Goal: Task Accomplishment & Management: Use online tool/utility

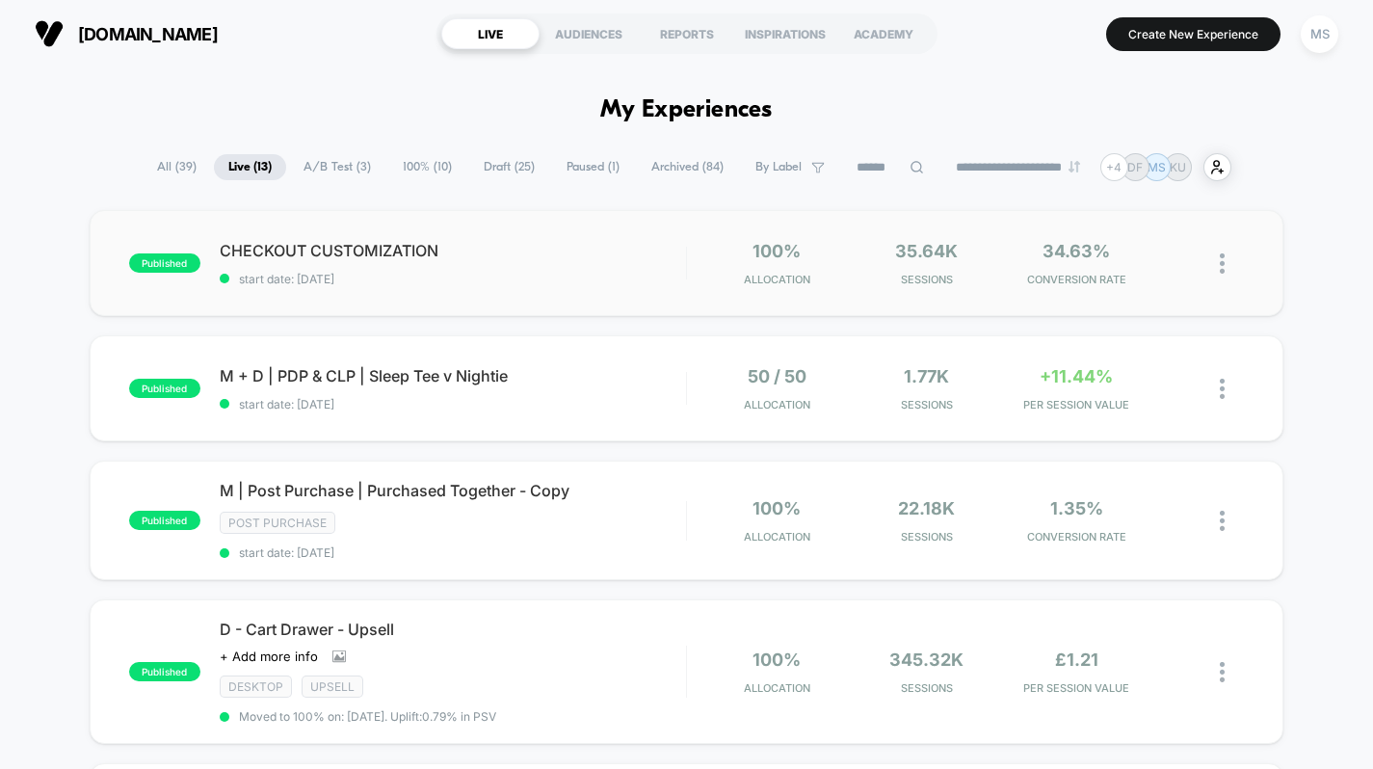
click at [1221, 262] on img at bounding box center [1222, 263] width 5 height 20
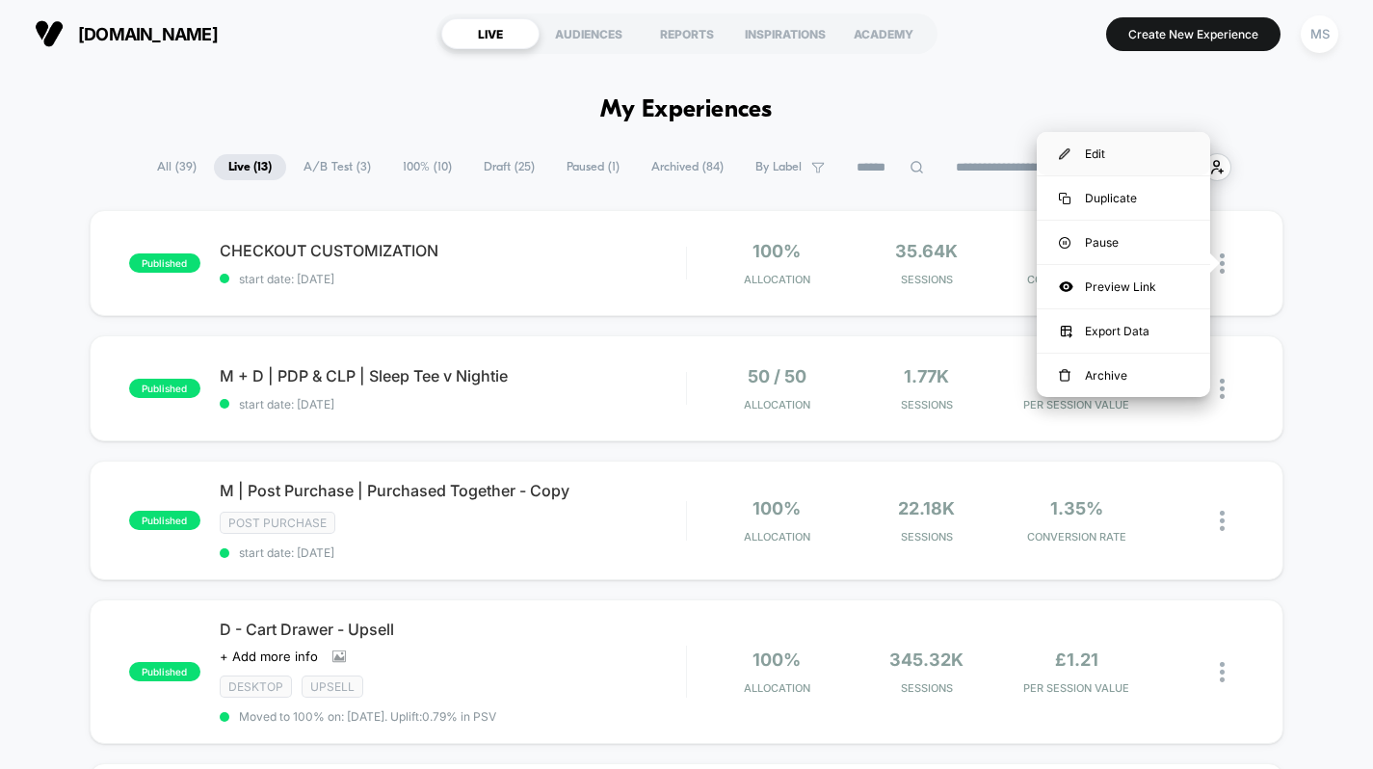
click at [1095, 148] on div "Edit" at bounding box center [1123, 153] width 173 height 43
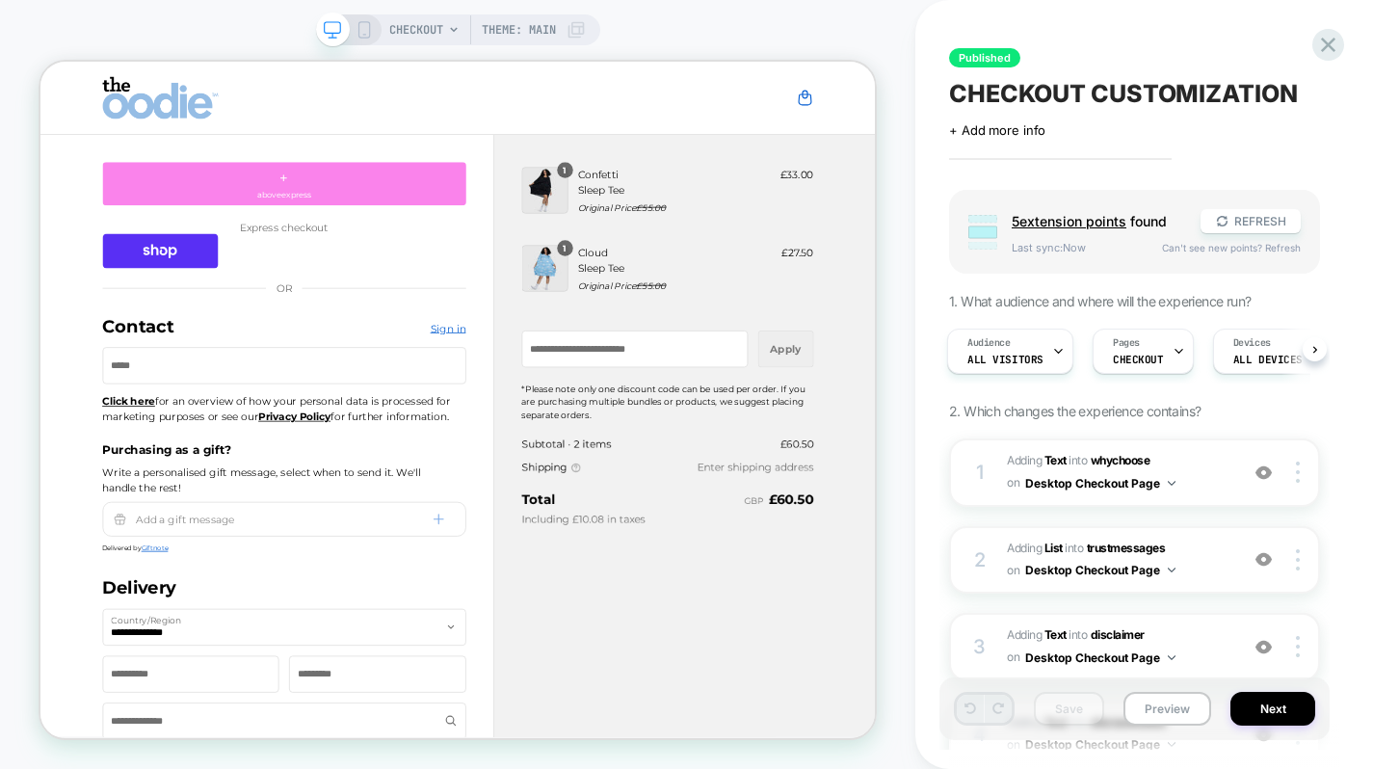
click at [372, 218] on div "+ aboveexpress" at bounding box center [365, 225] width 485 height 58
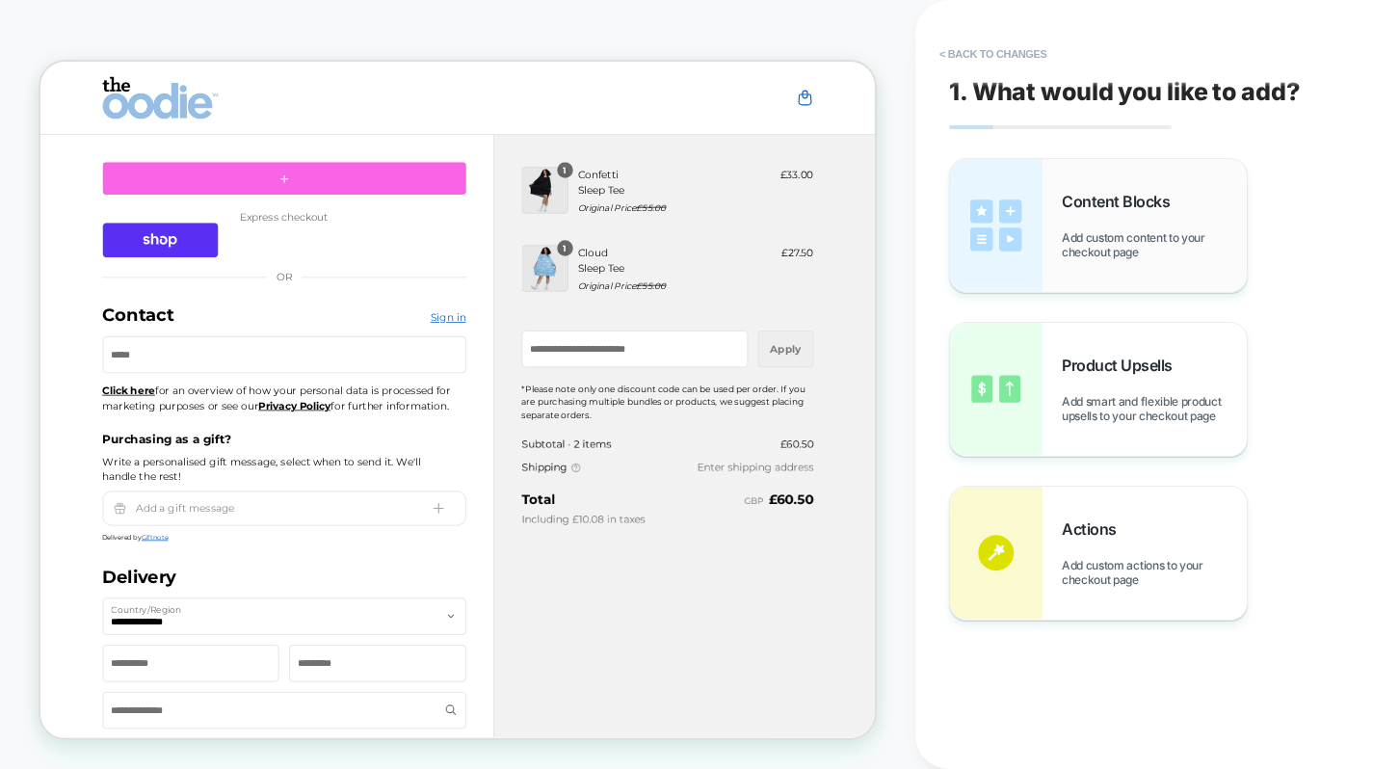
click at [1002, 214] on img at bounding box center [996, 225] width 92 height 133
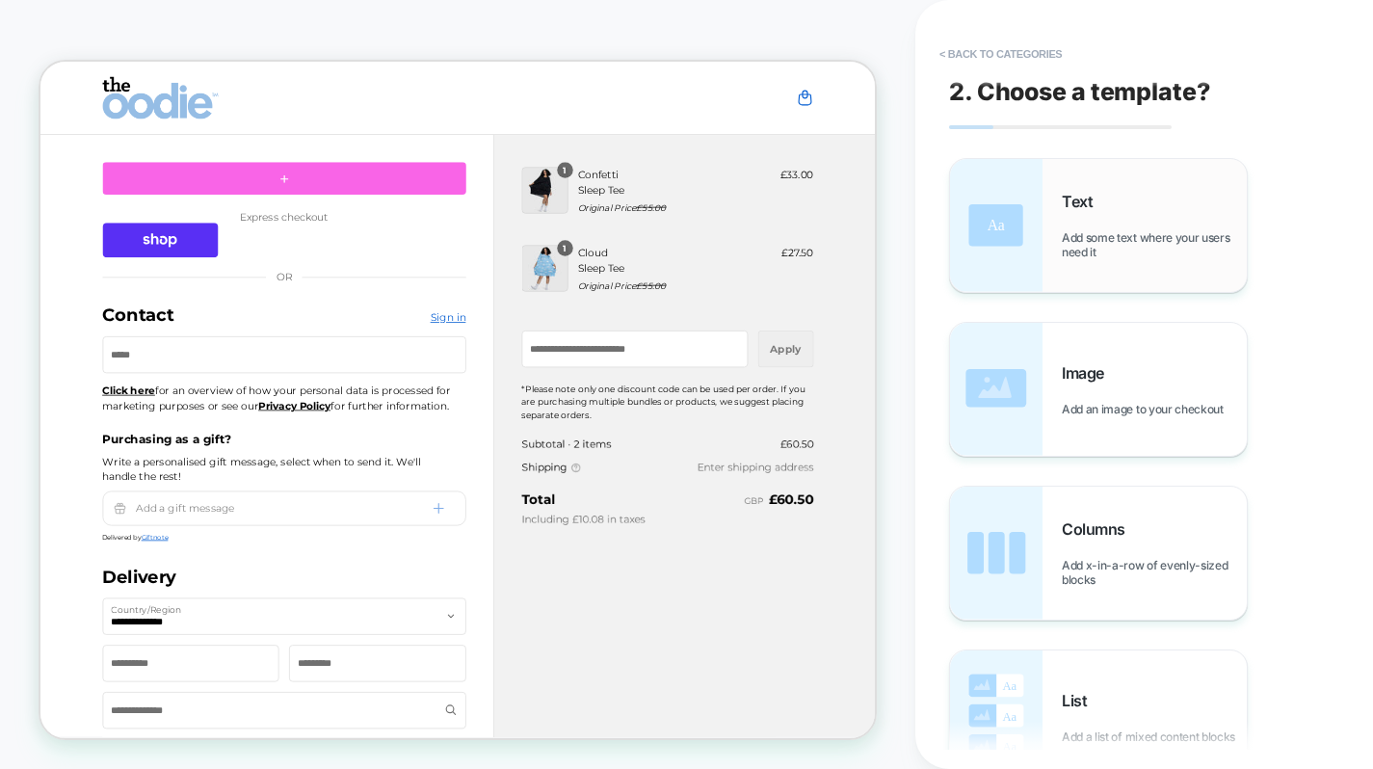
click at [1025, 231] on img at bounding box center [996, 225] width 92 height 133
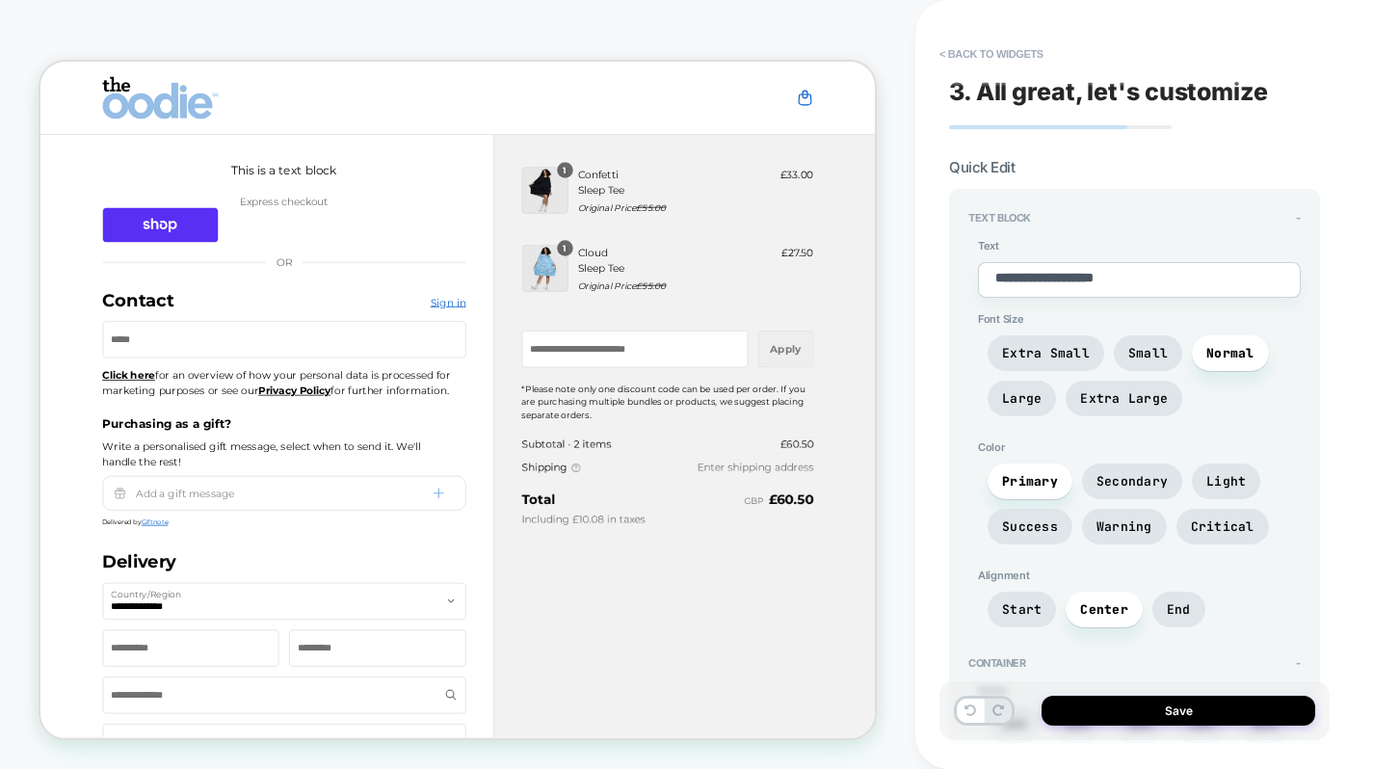
click at [1050, 271] on textarea "**********" at bounding box center [1139, 280] width 323 height 36
paste textarea "**********"
type textarea "*"
type textarea "**********"
type textarea "*"
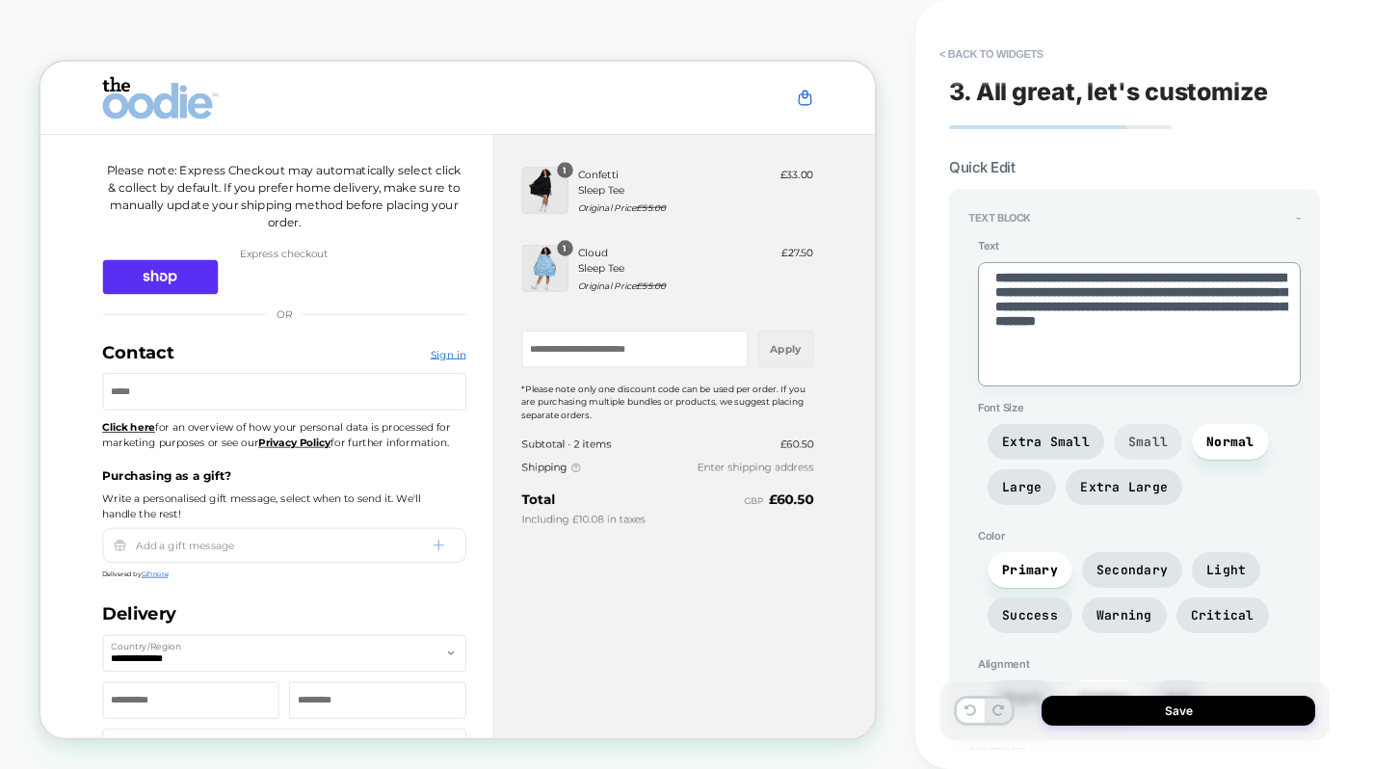
type textarea "**********"
click at [1128, 436] on span "Small" at bounding box center [1147, 441] width 39 height 16
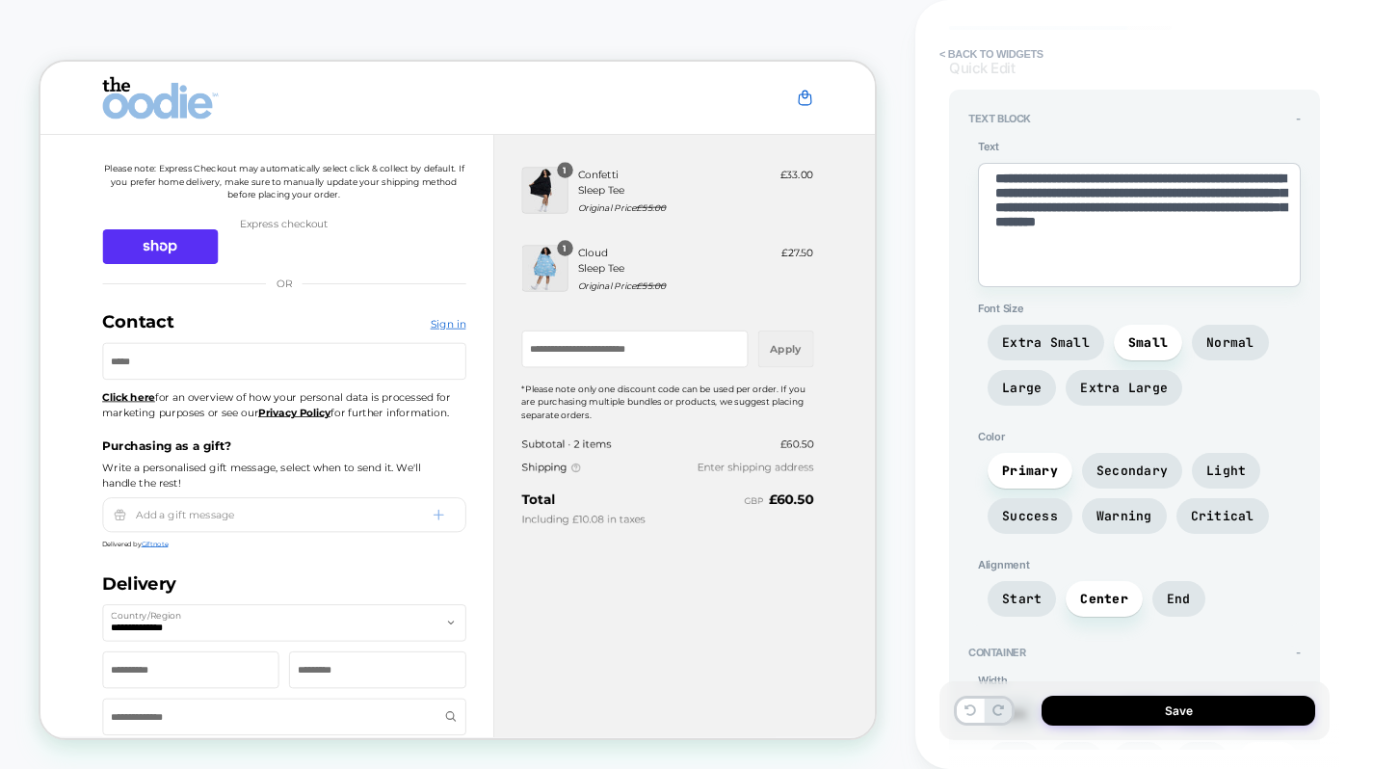
scroll to position [111, 0]
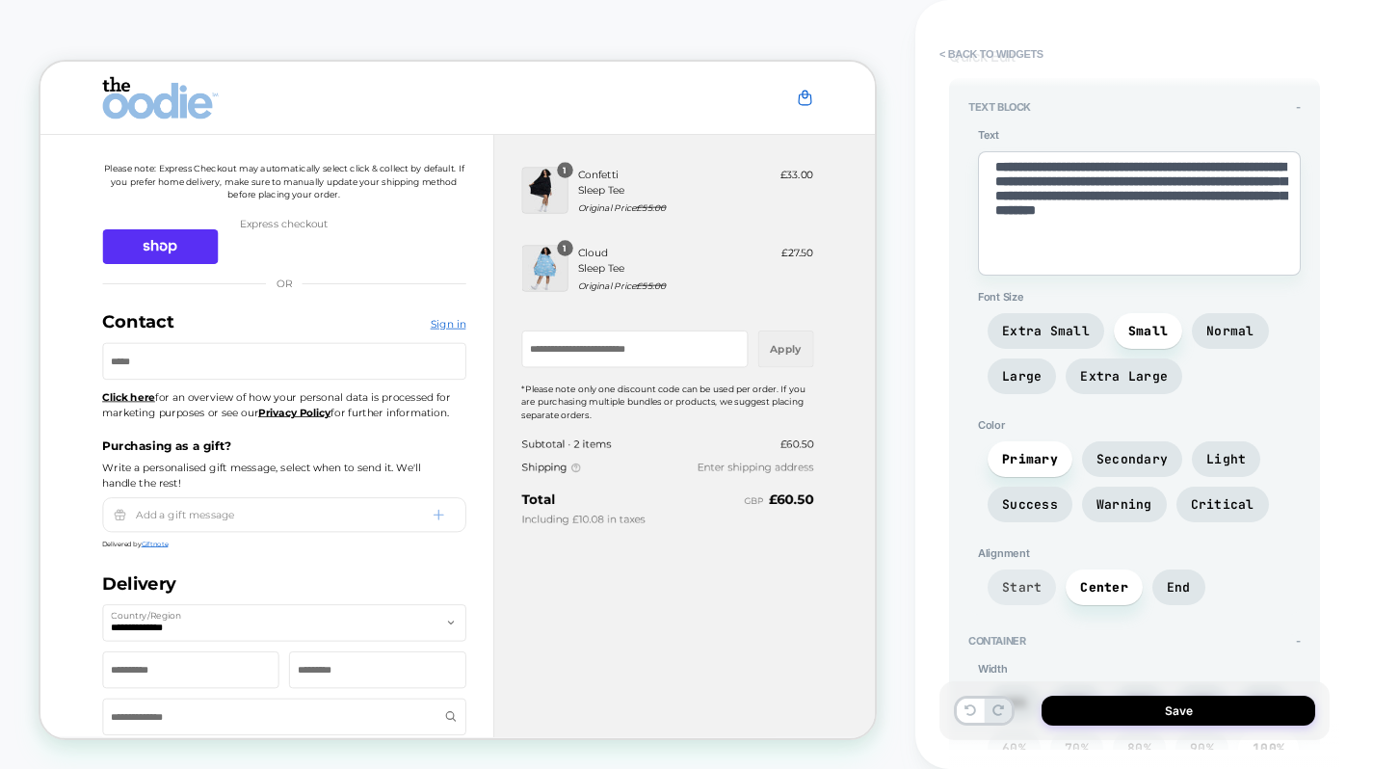
click at [1004, 581] on span "Start" at bounding box center [1021, 587] width 39 height 16
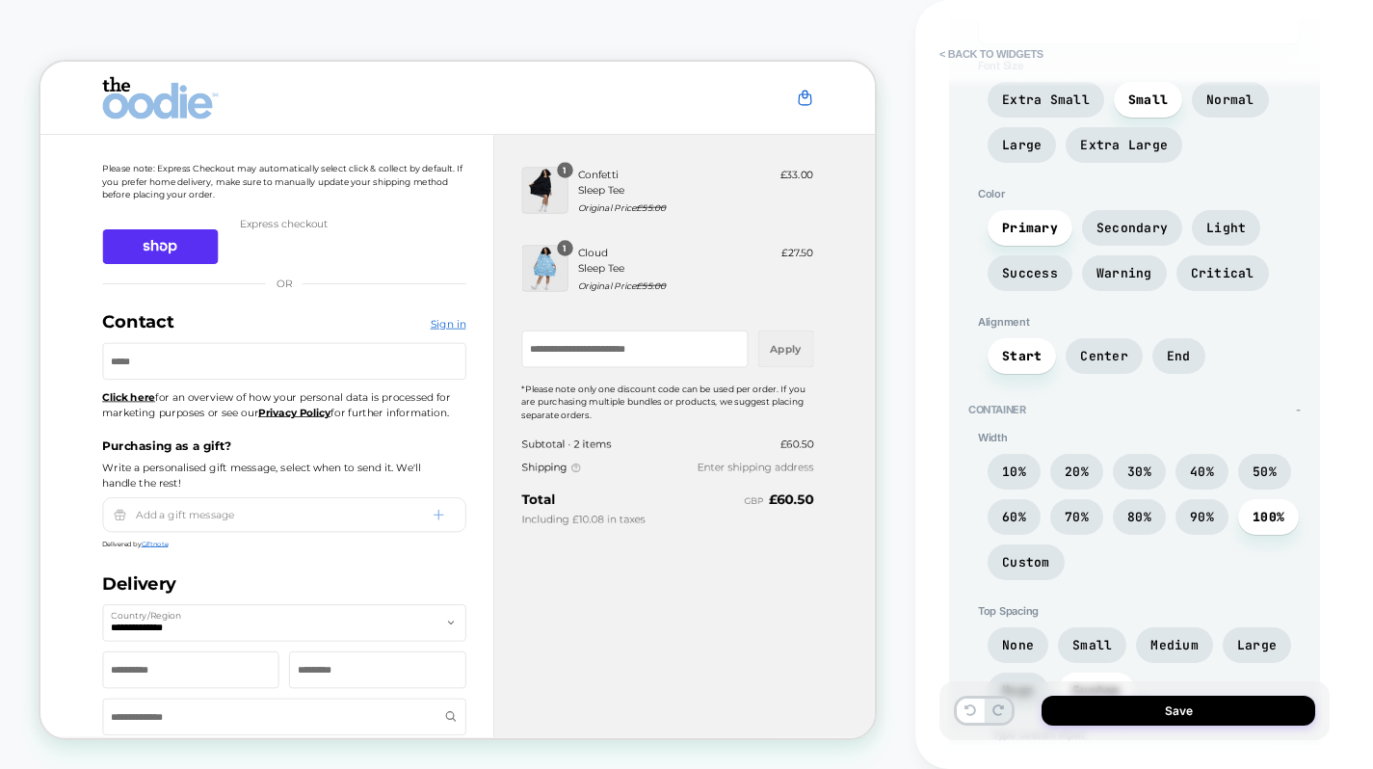
scroll to position [351, 0]
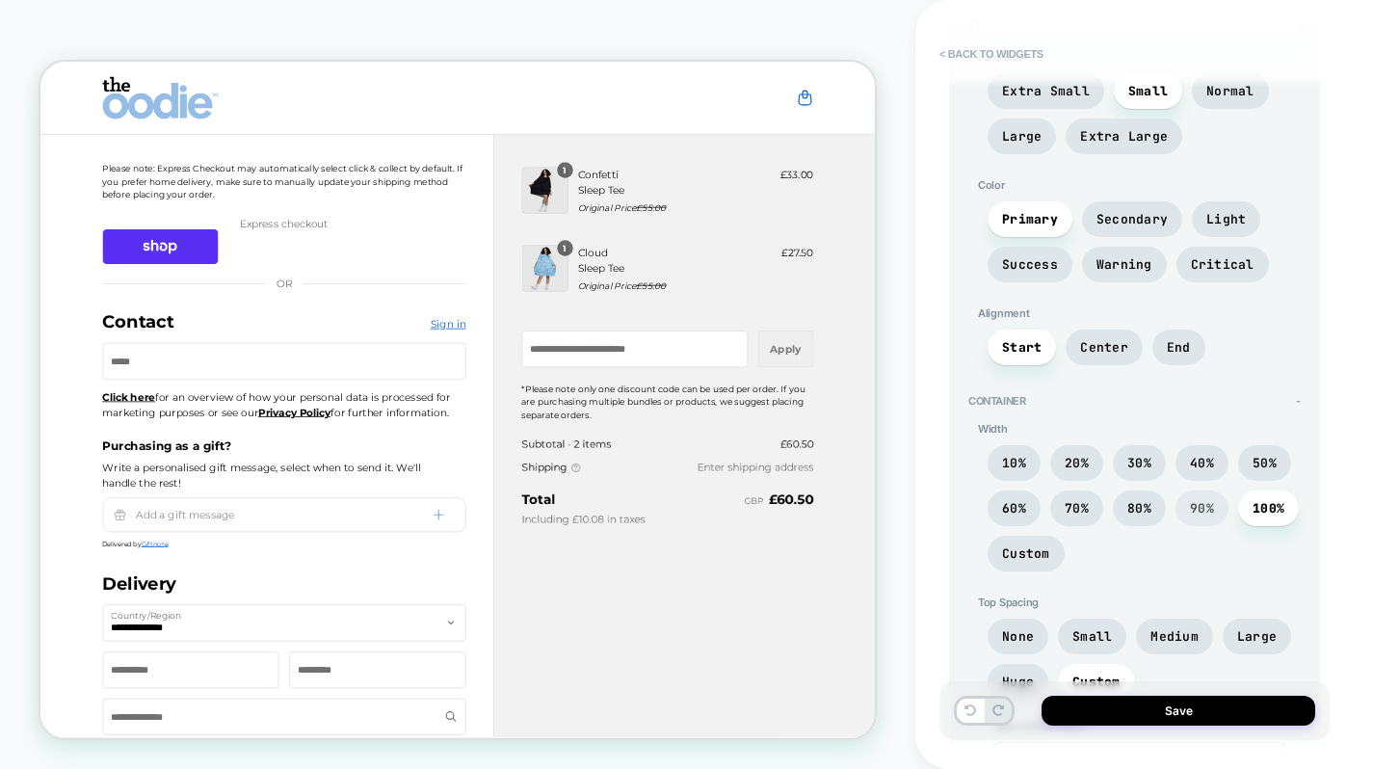
click at [1199, 505] on span "90%" at bounding box center [1202, 508] width 24 height 16
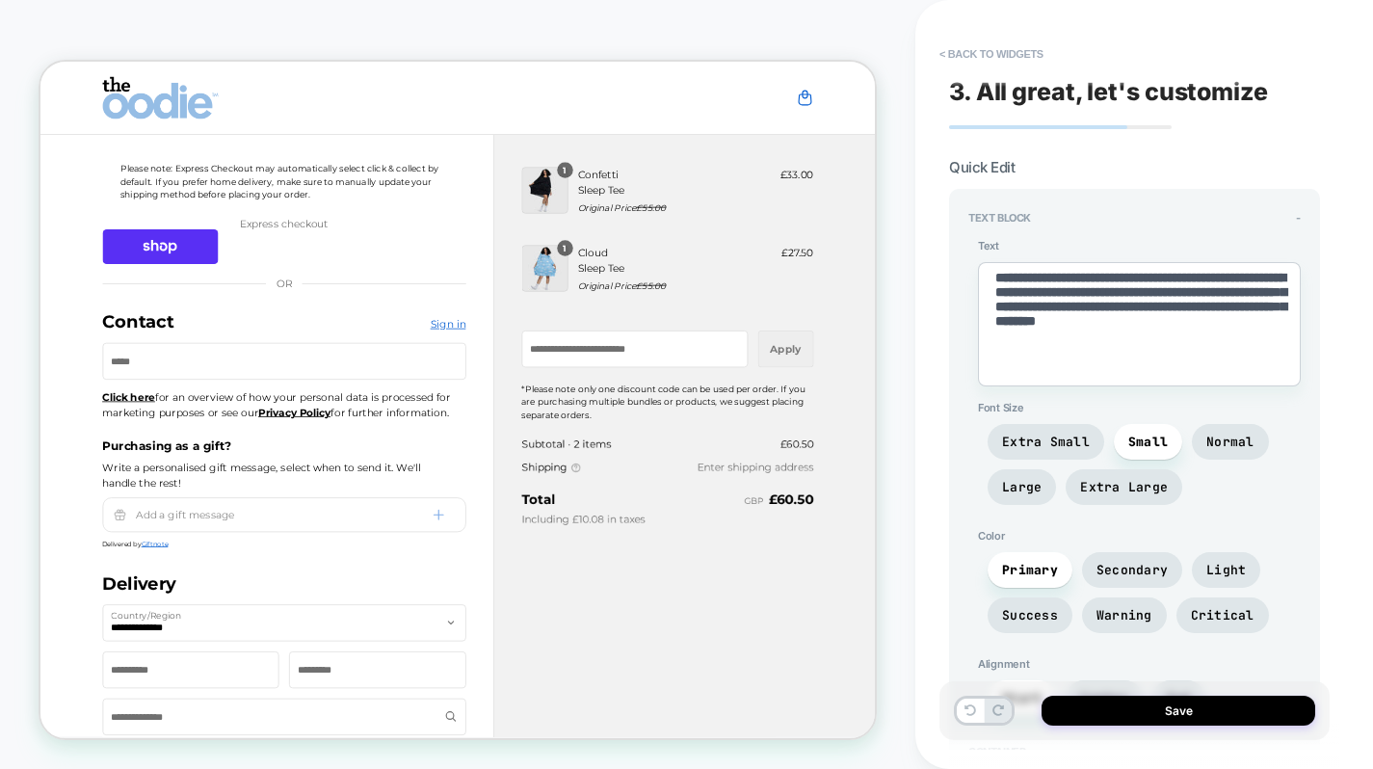
scroll to position [862, 0]
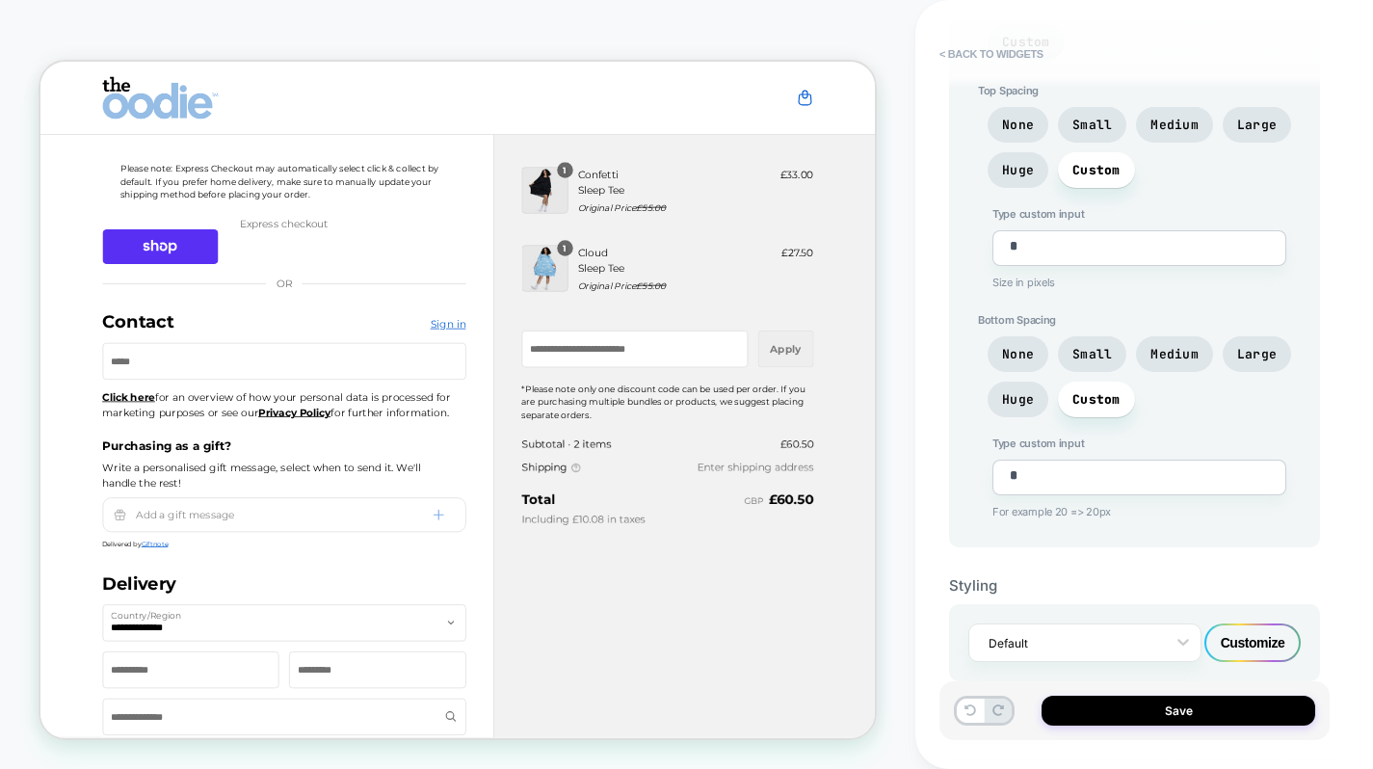
click at [1241, 634] on div "Customize" at bounding box center [1252, 642] width 96 height 39
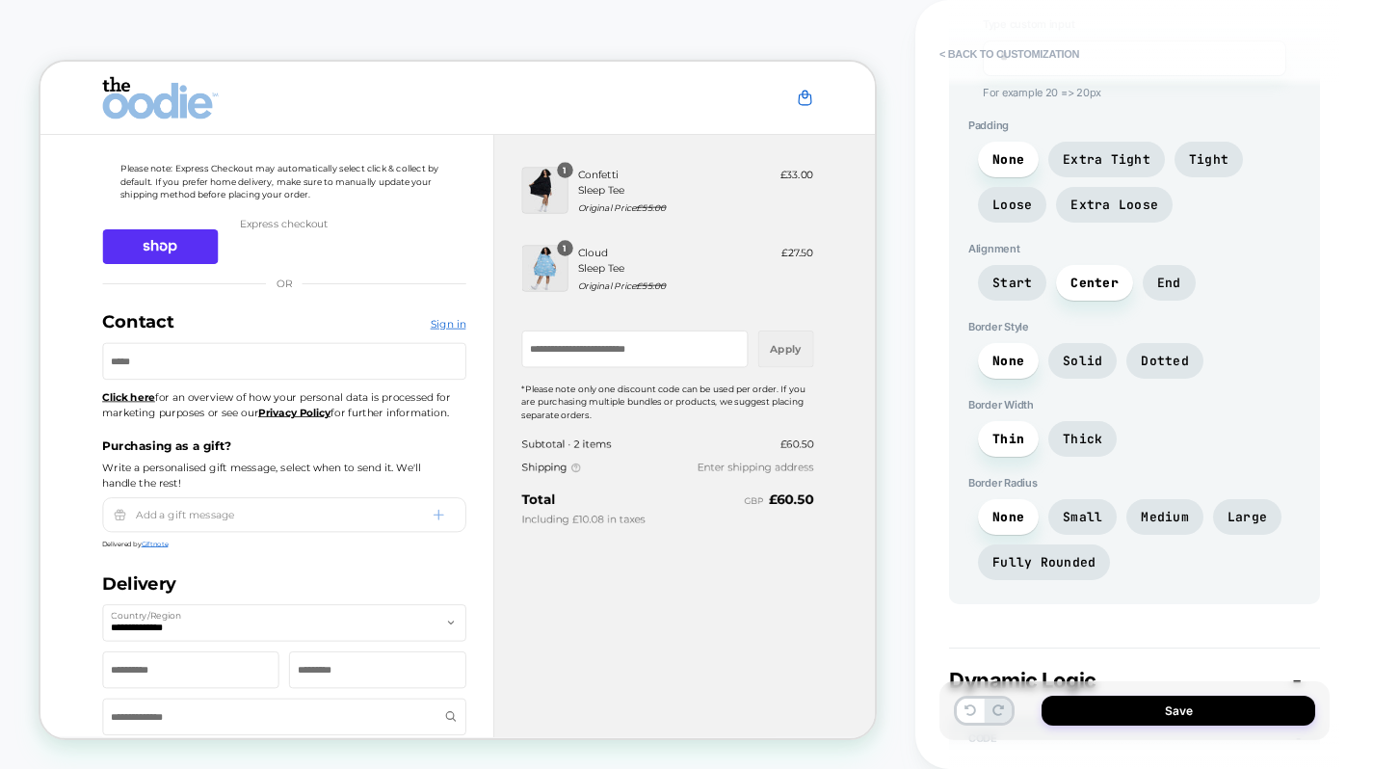
scroll to position [1592, 0]
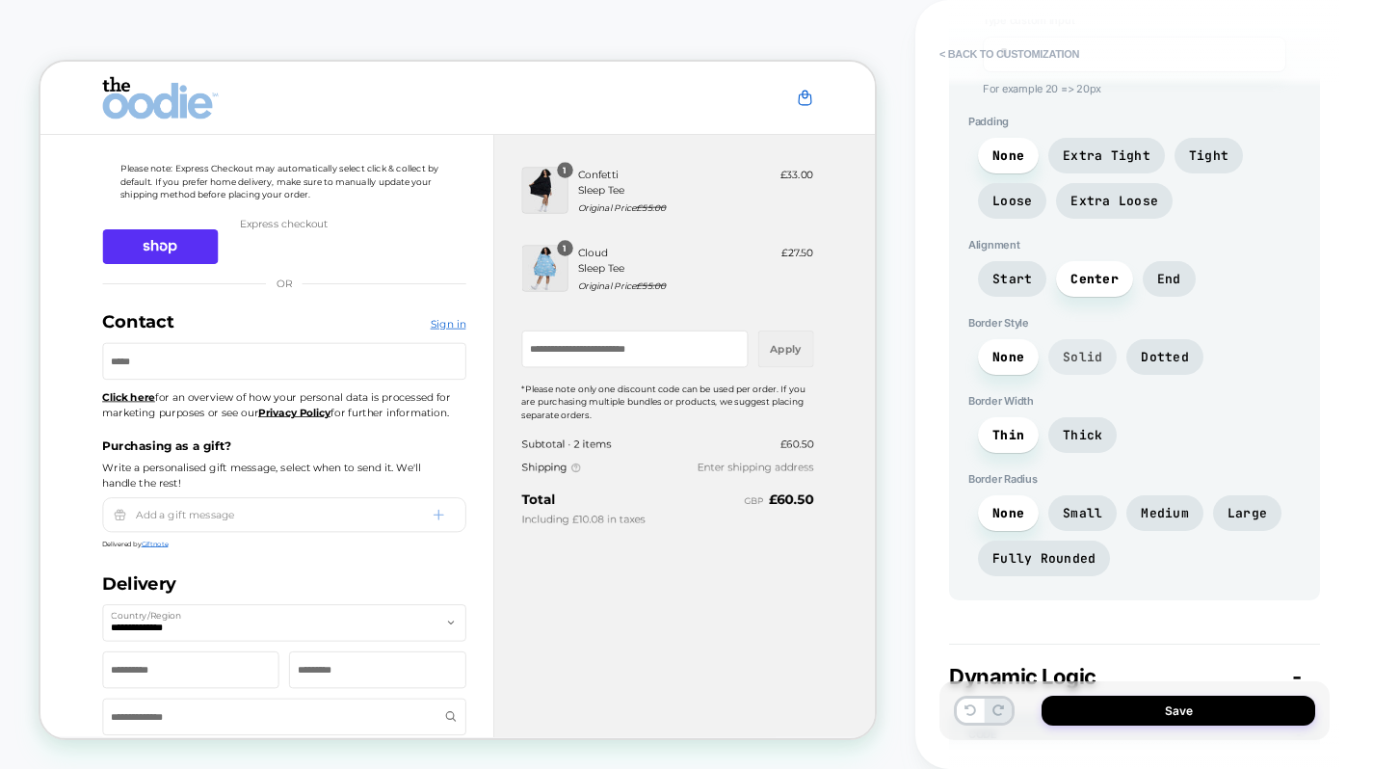
click at [1068, 351] on span "Solid" at bounding box center [1082, 357] width 39 height 16
click at [1077, 427] on span "Thick" at bounding box center [1082, 435] width 39 height 16
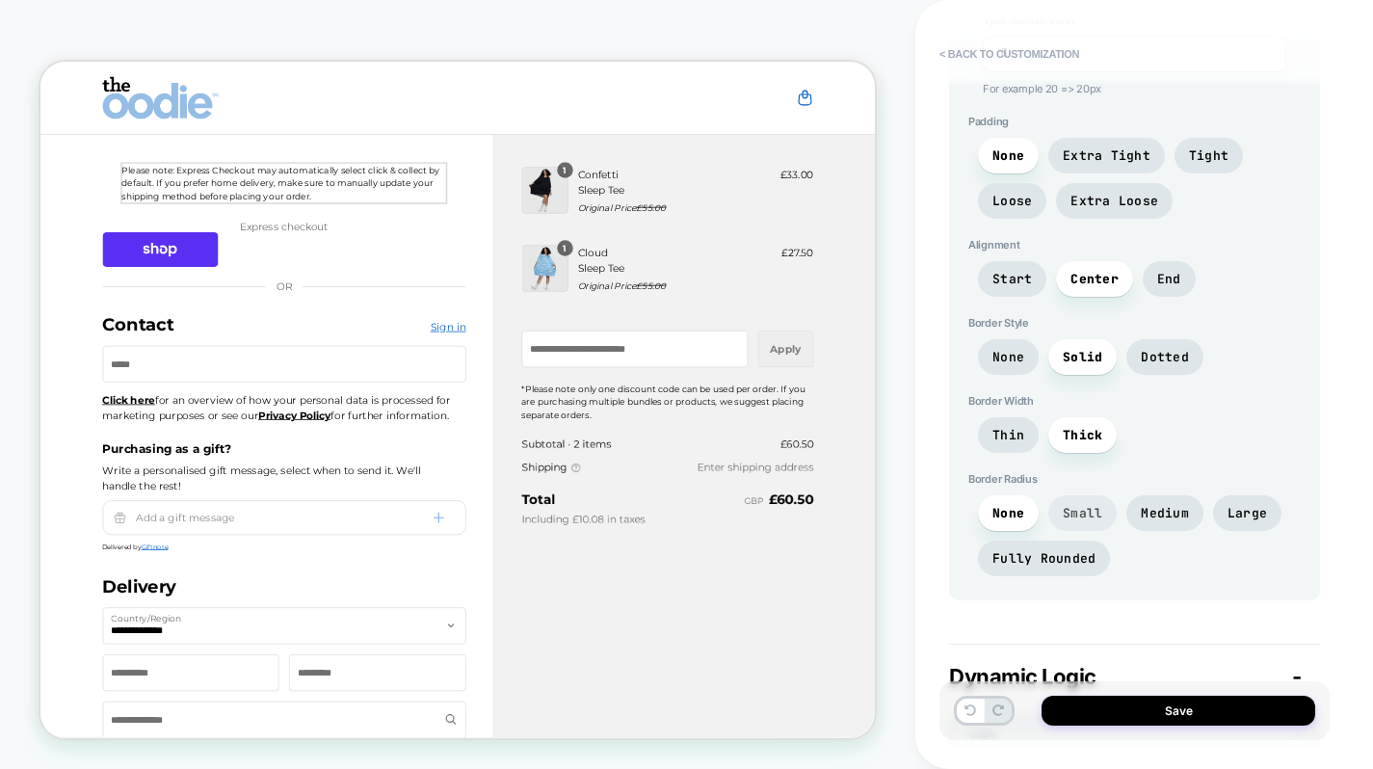
click at [1081, 505] on span "Small" at bounding box center [1082, 513] width 39 height 16
click at [1156, 505] on span "Medium" at bounding box center [1165, 513] width 48 height 16
click at [1011, 505] on span "None" at bounding box center [1008, 513] width 32 height 16
click at [1017, 349] on span "None" at bounding box center [1008, 357] width 32 height 16
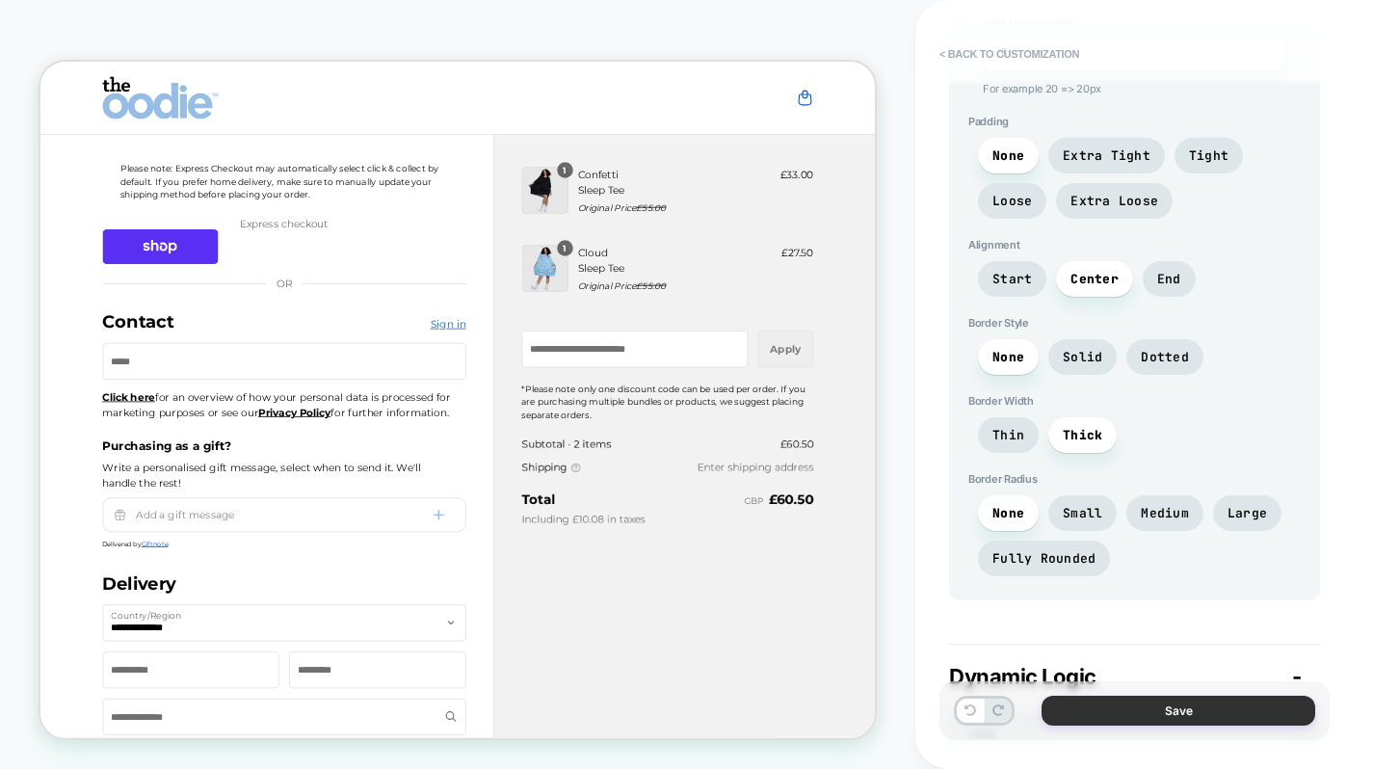
click at [1139, 708] on button "Save" at bounding box center [1178, 711] width 274 height 30
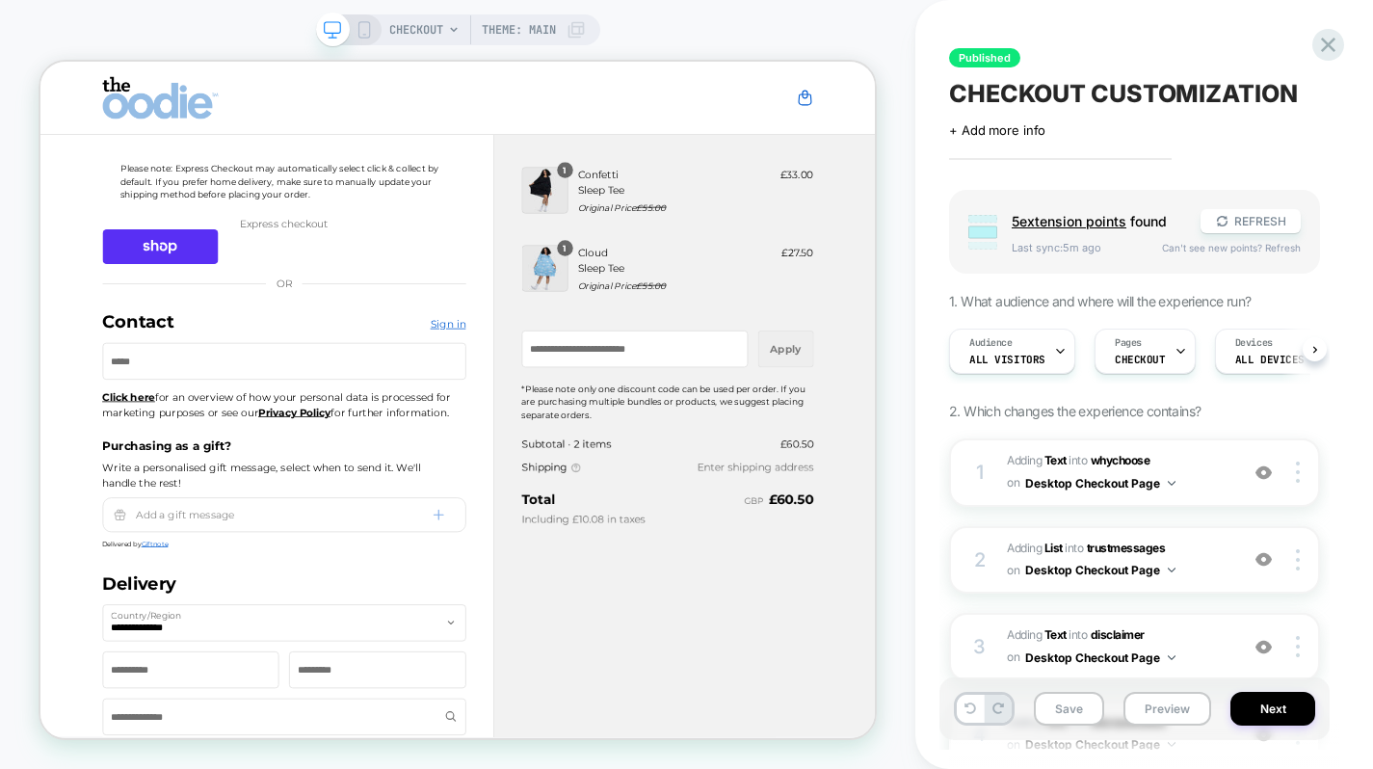
scroll to position [0, 1]
click at [1077, 706] on button "Save" at bounding box center [1069, 709] width 70 height 34
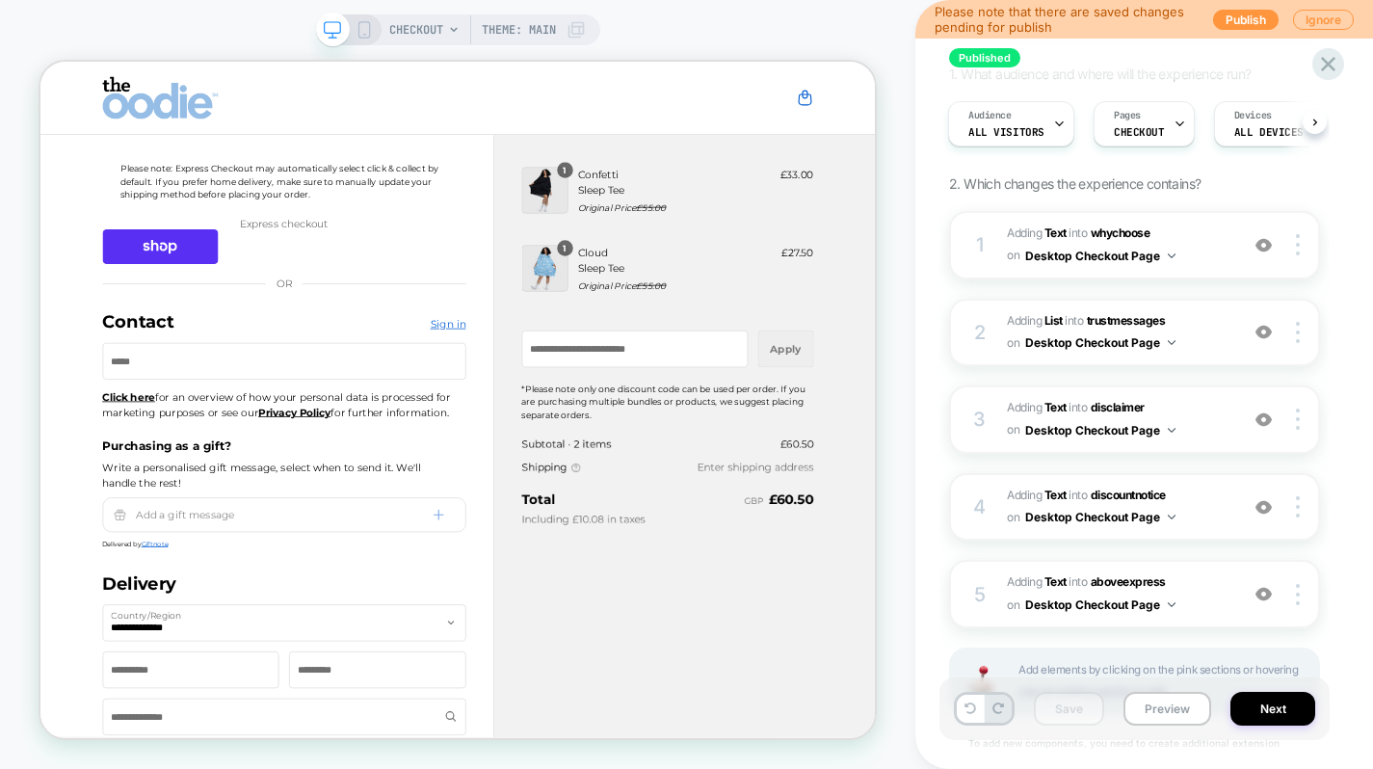
scroll to position [73, 0]
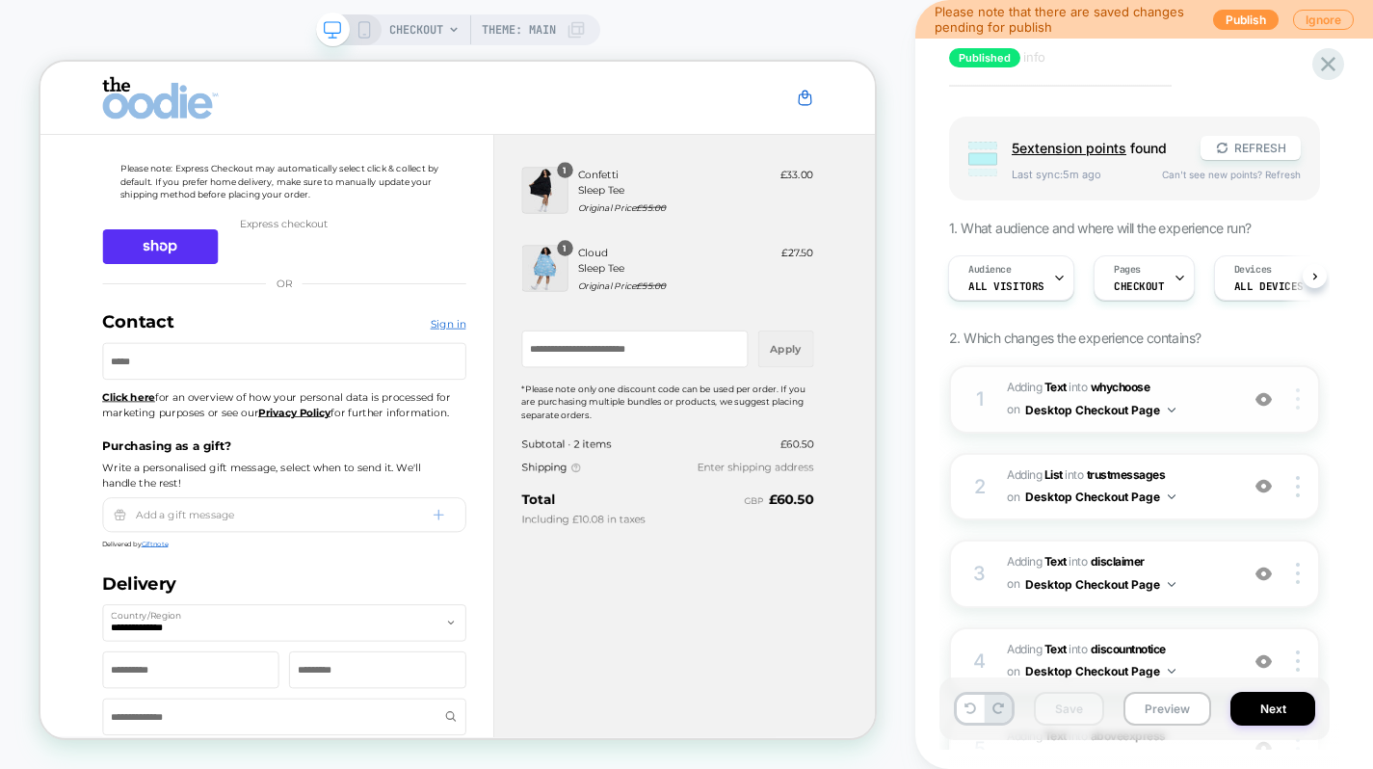
click at [1304, 404] on div at bounding box center [1300, 398] width 37 height 21
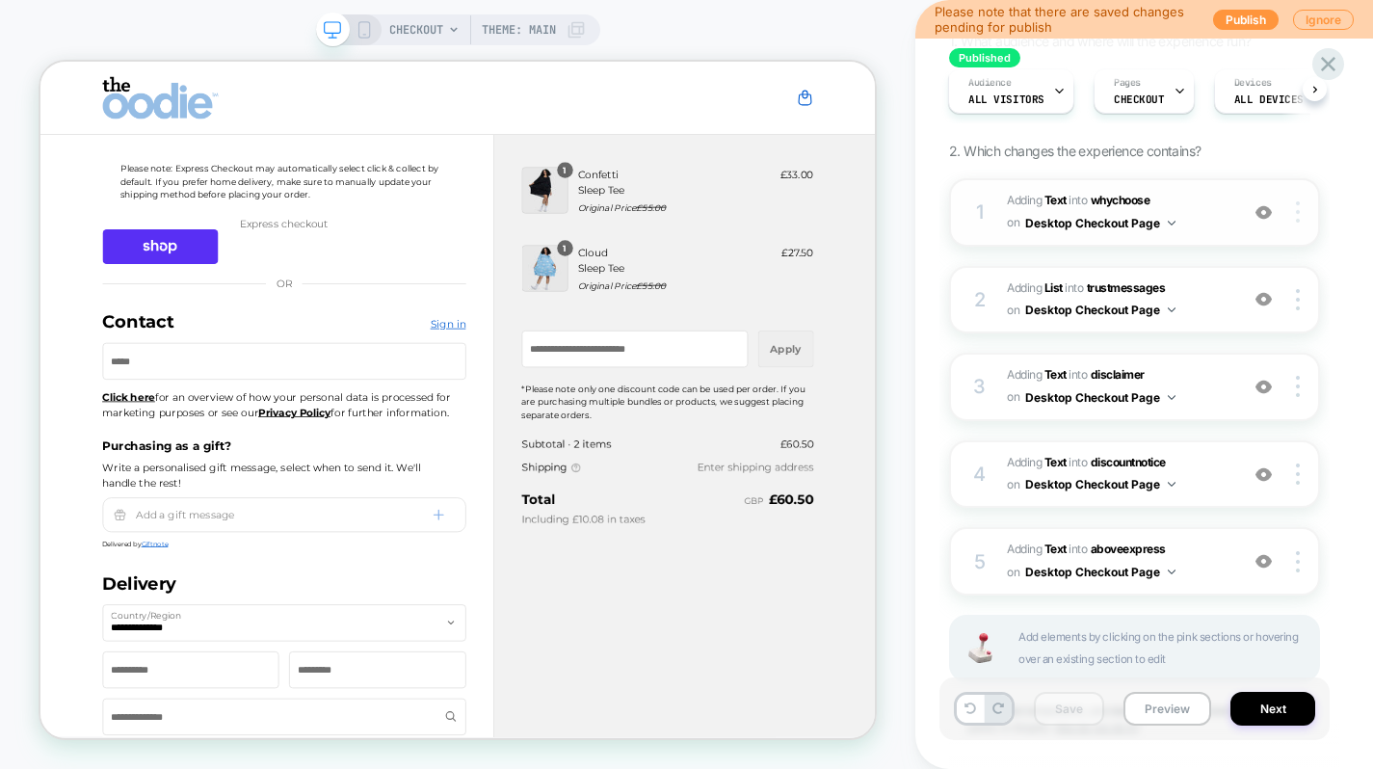
scroll to position [264, 0]
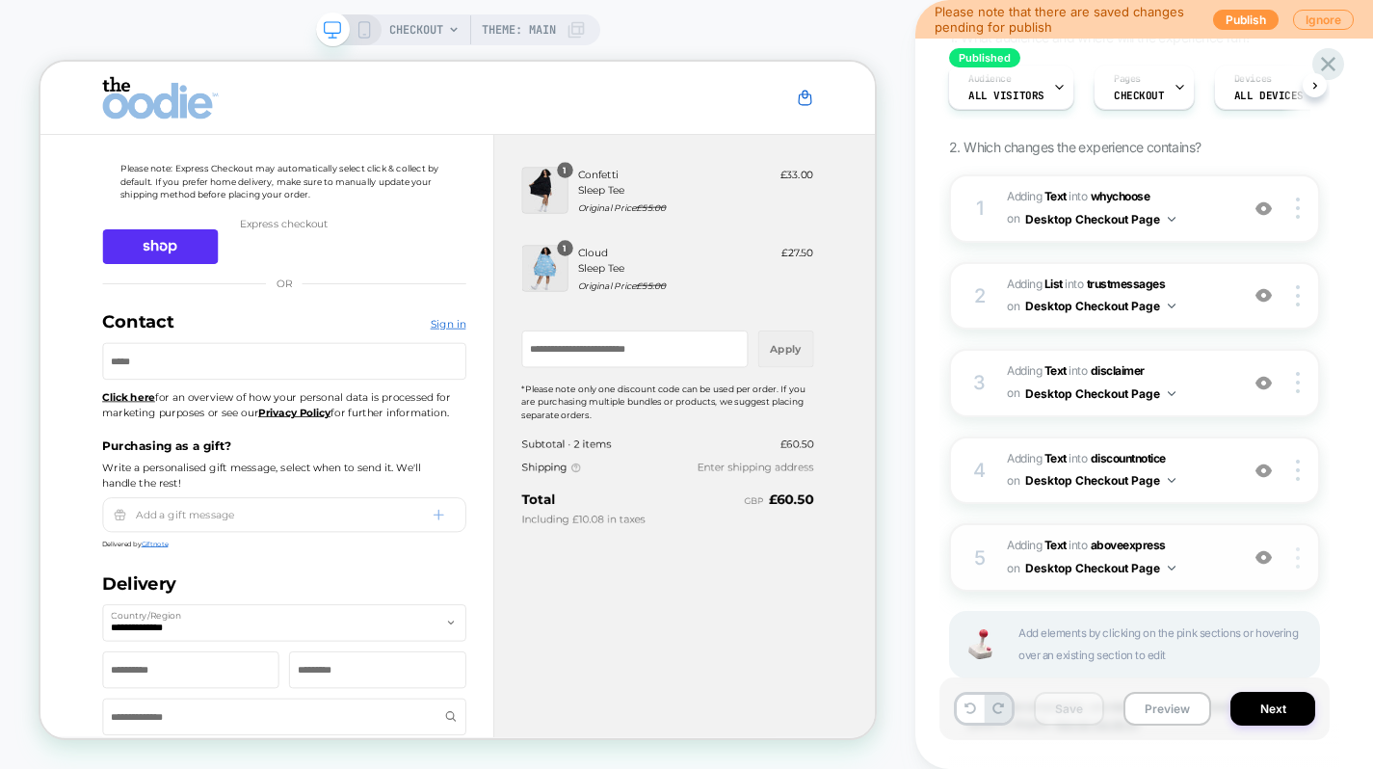
click at [1305, 553] on div at bounding box center [1300, 557] width 37 height 21
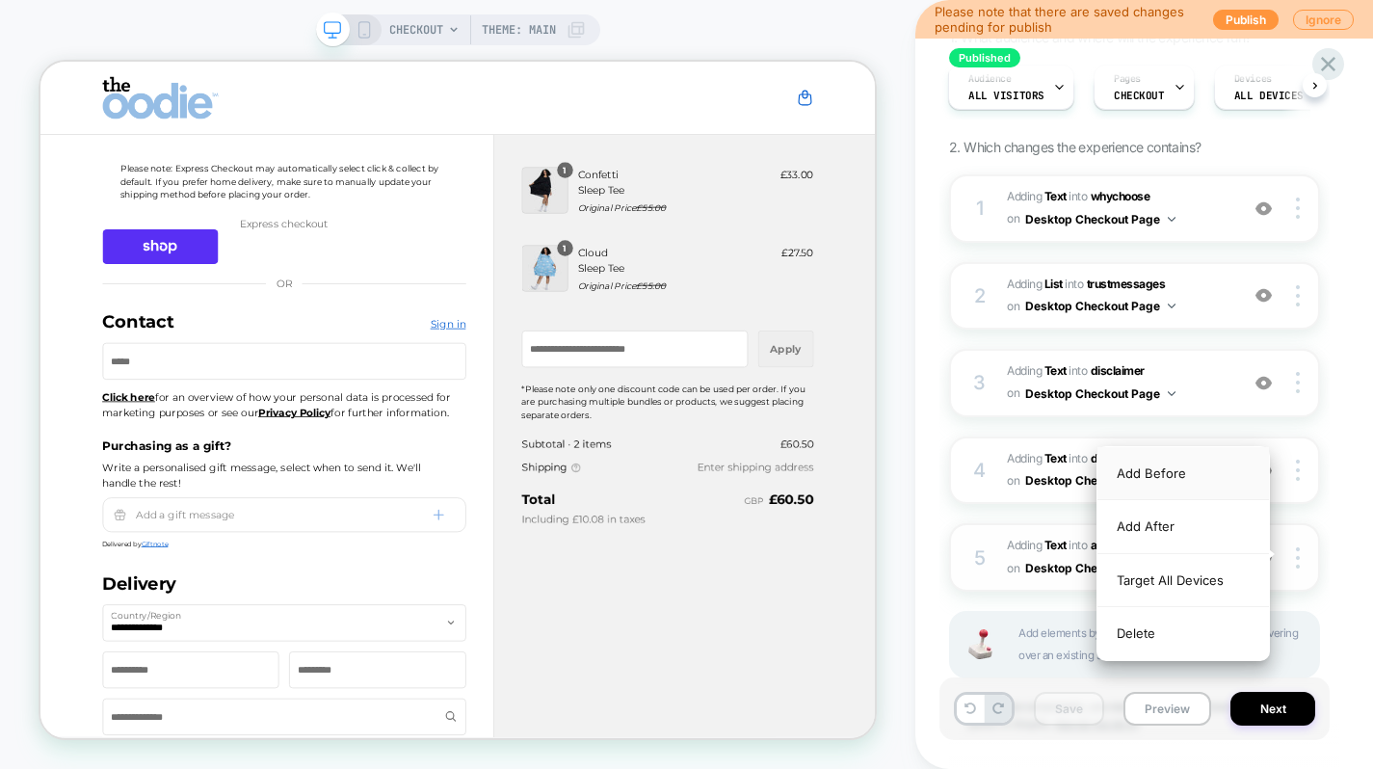
click at [1191, 473] on div "Add Before" at bounding box center [1182, 473] width 171 height 53
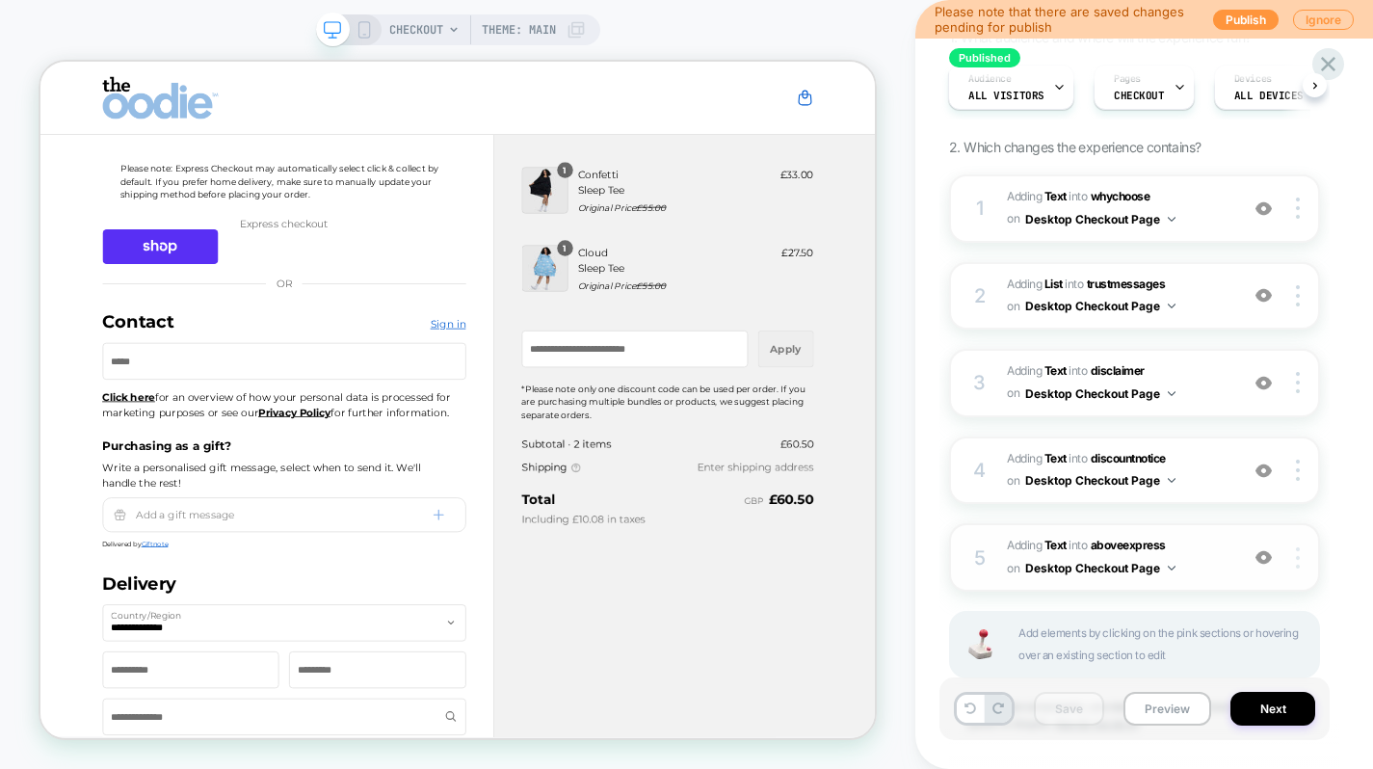
click at [1298, 556] on img at bounding box center [1298, 557] width 4 height 21
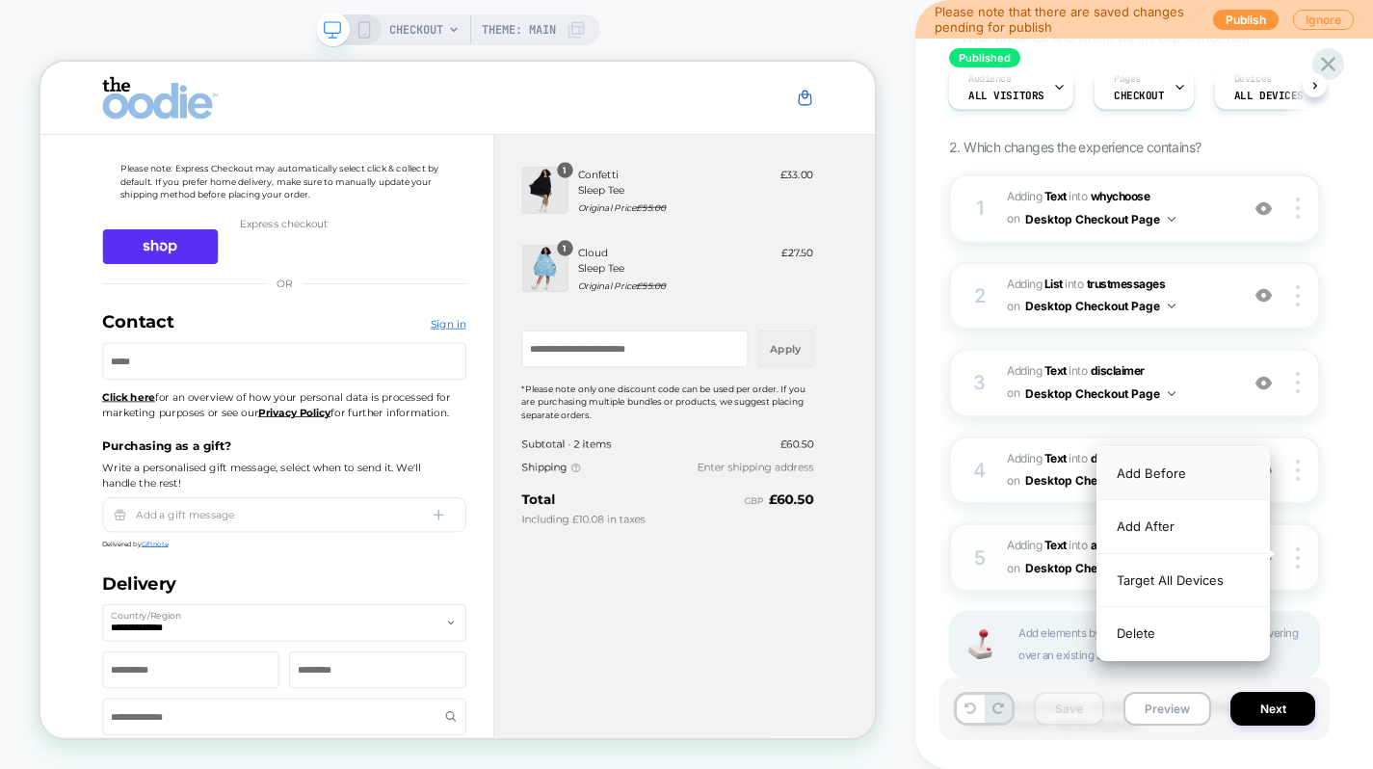
click at [1155, 471] on div "Add Before" at bounding box center [1182, 473] width 171 height 53
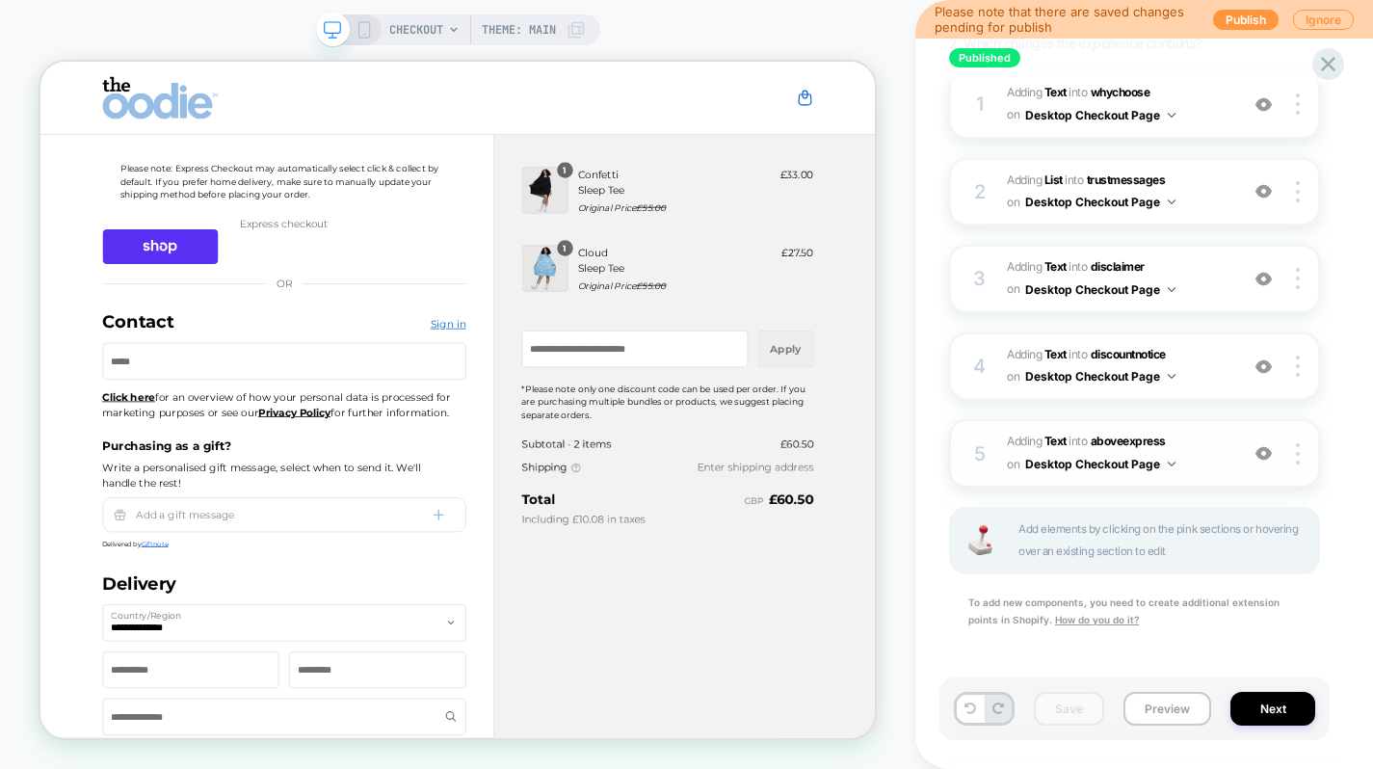
scroll to position [364, 0]
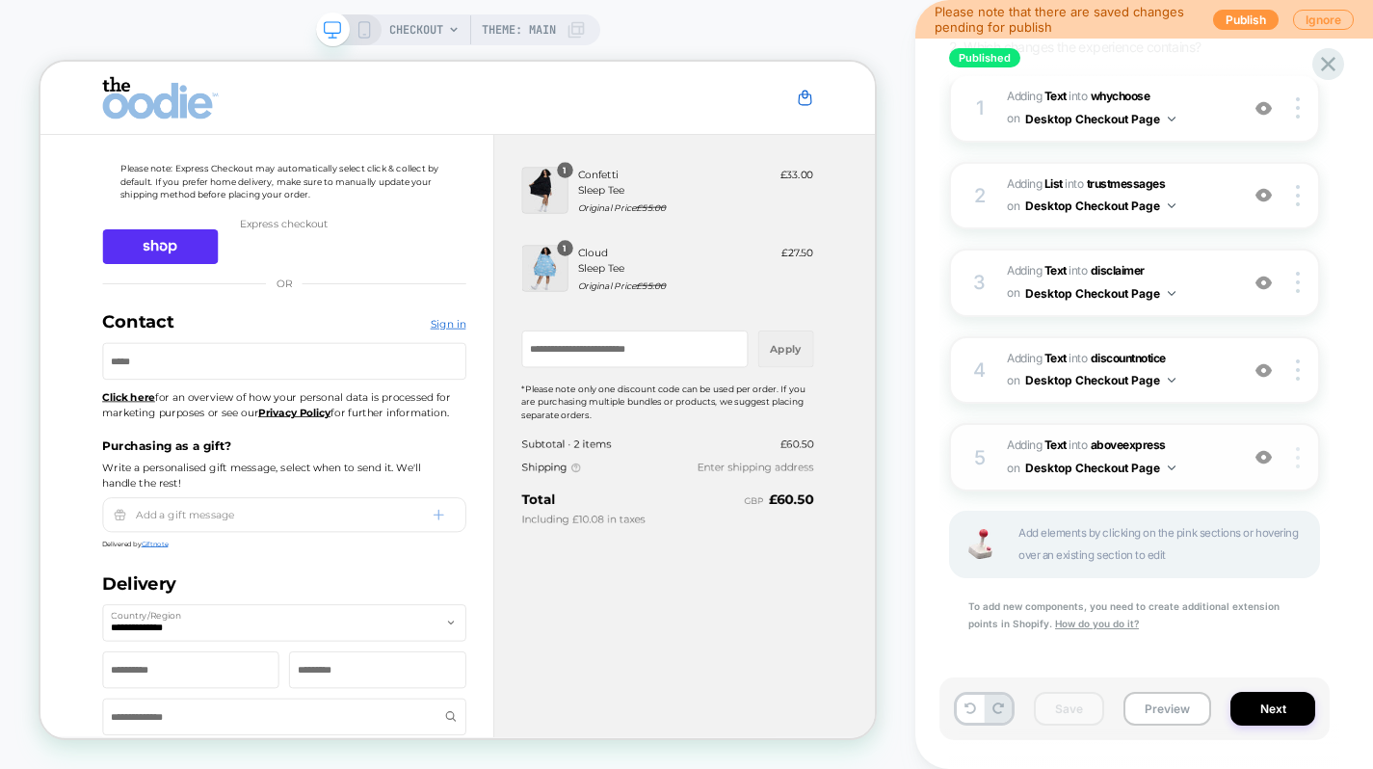
click at [1296, 447] on img at bounding box center [1298, 457] width 4 height 21
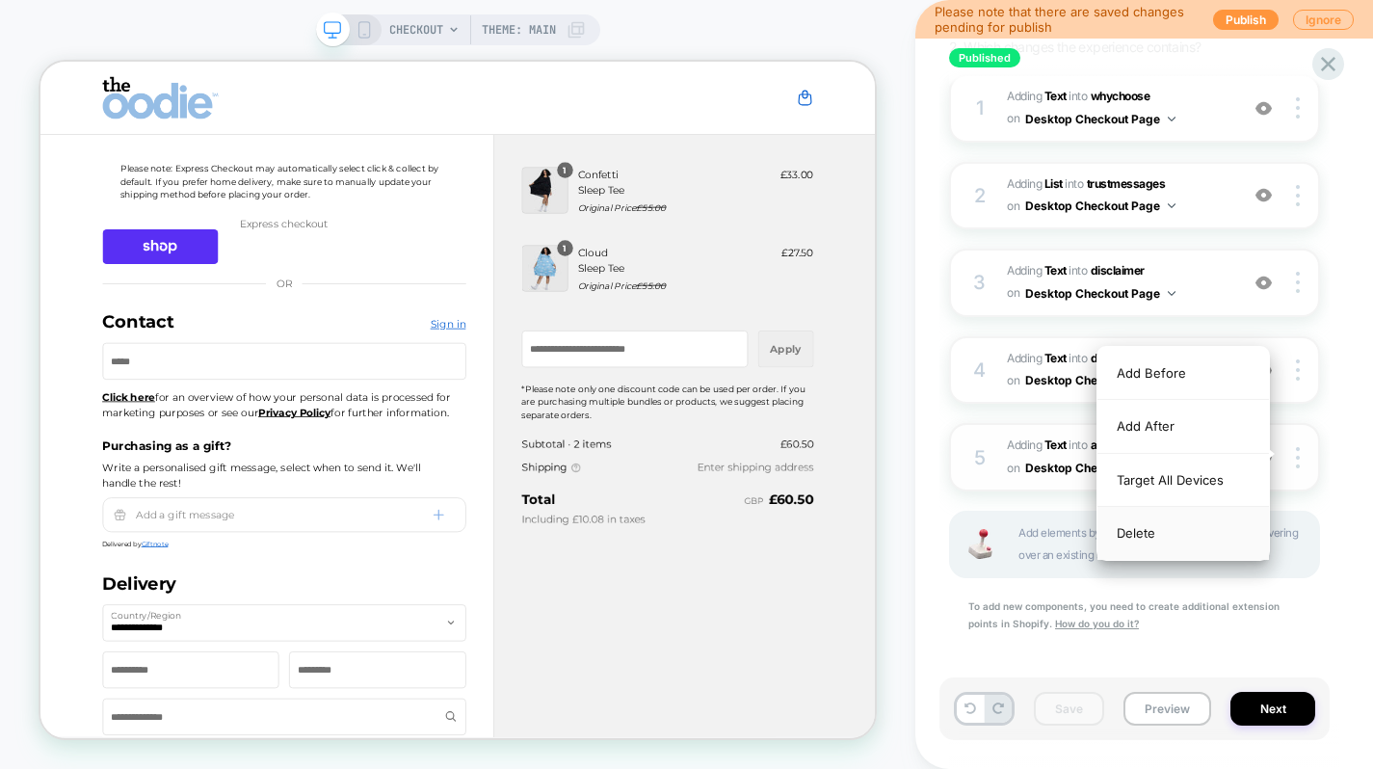
click at [1178, 534] on div "Delete" at bounding box center [1182, 533] width 171 height 52
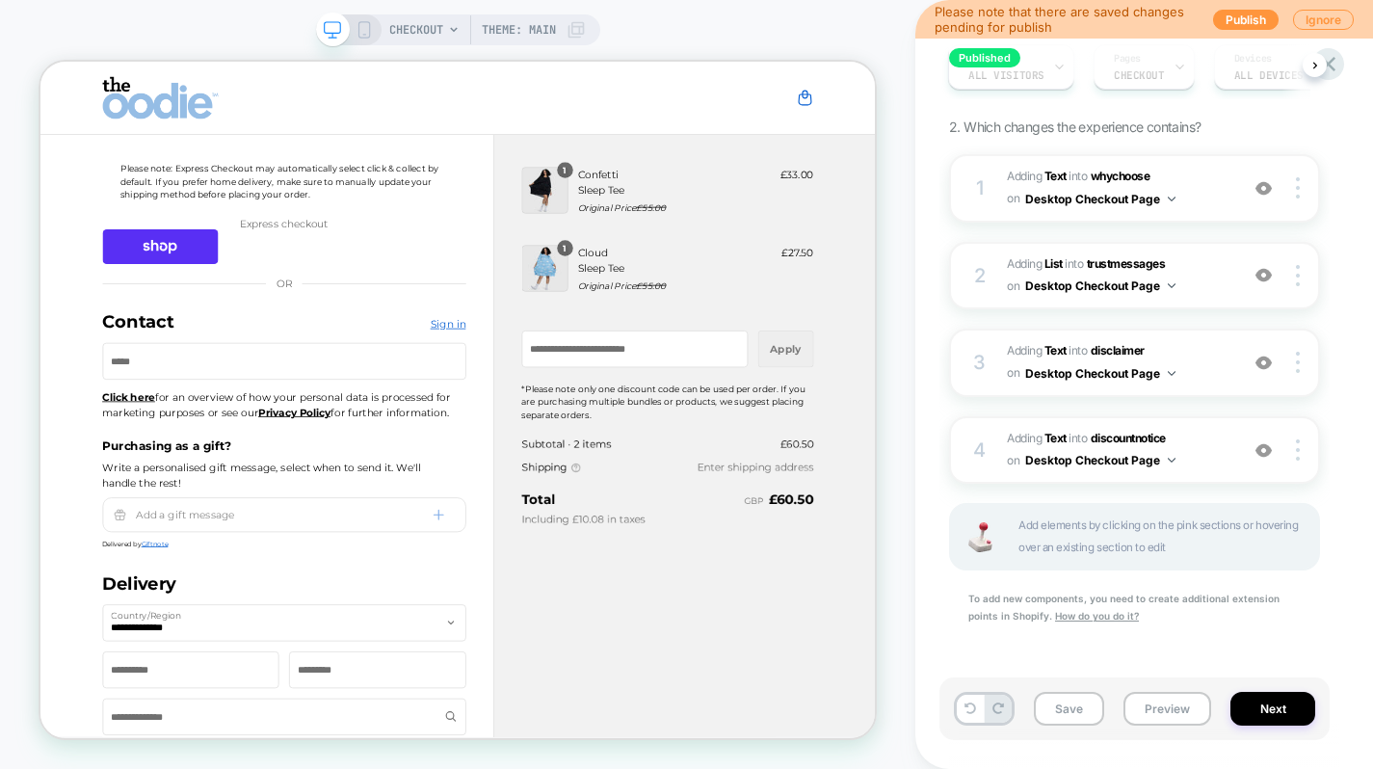
scroll to position [281, 0]
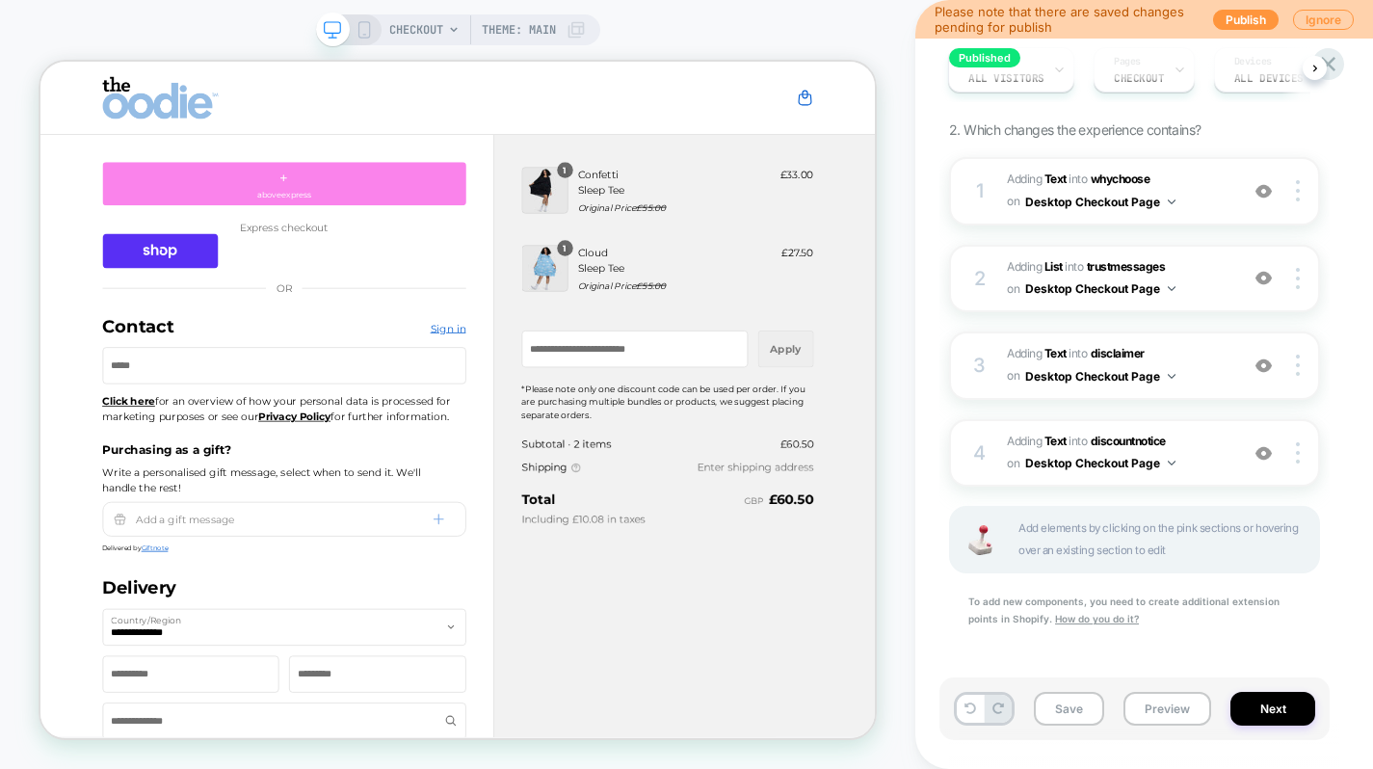
click at [383, 230] on div "+ aboveexpress" at bounding box center [365, 225] width 485 height 58
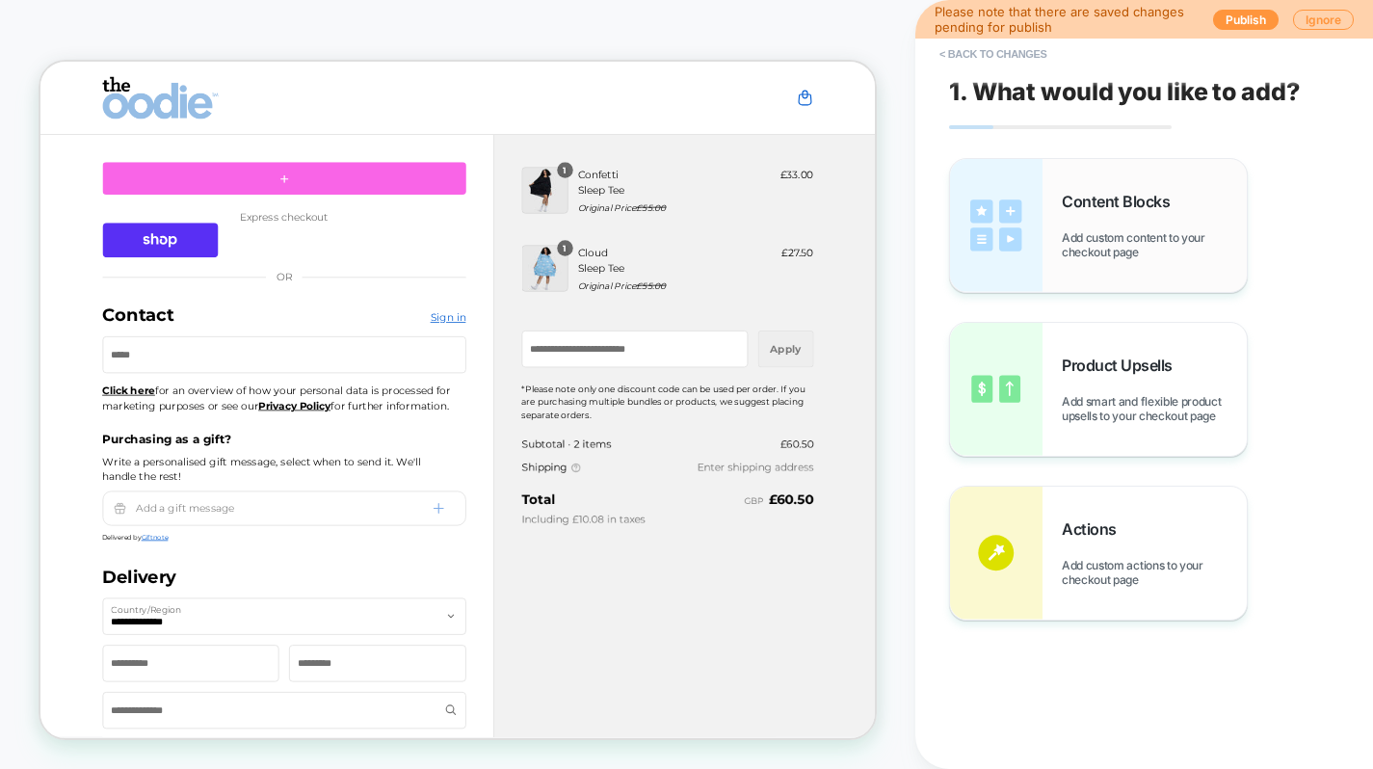
click at [1035, 216] on img at bounding box center [996, 225] width 92 height 133
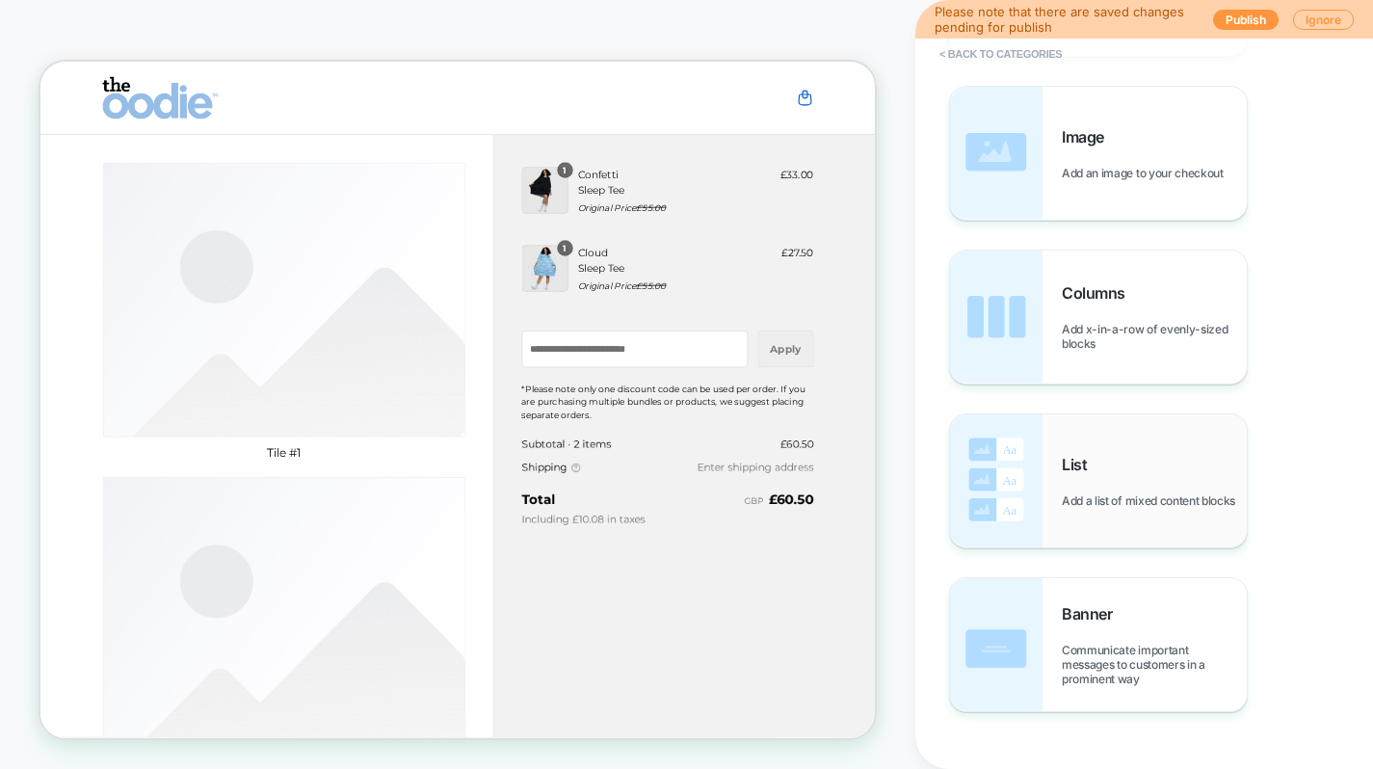
scroll to position [276, 0]
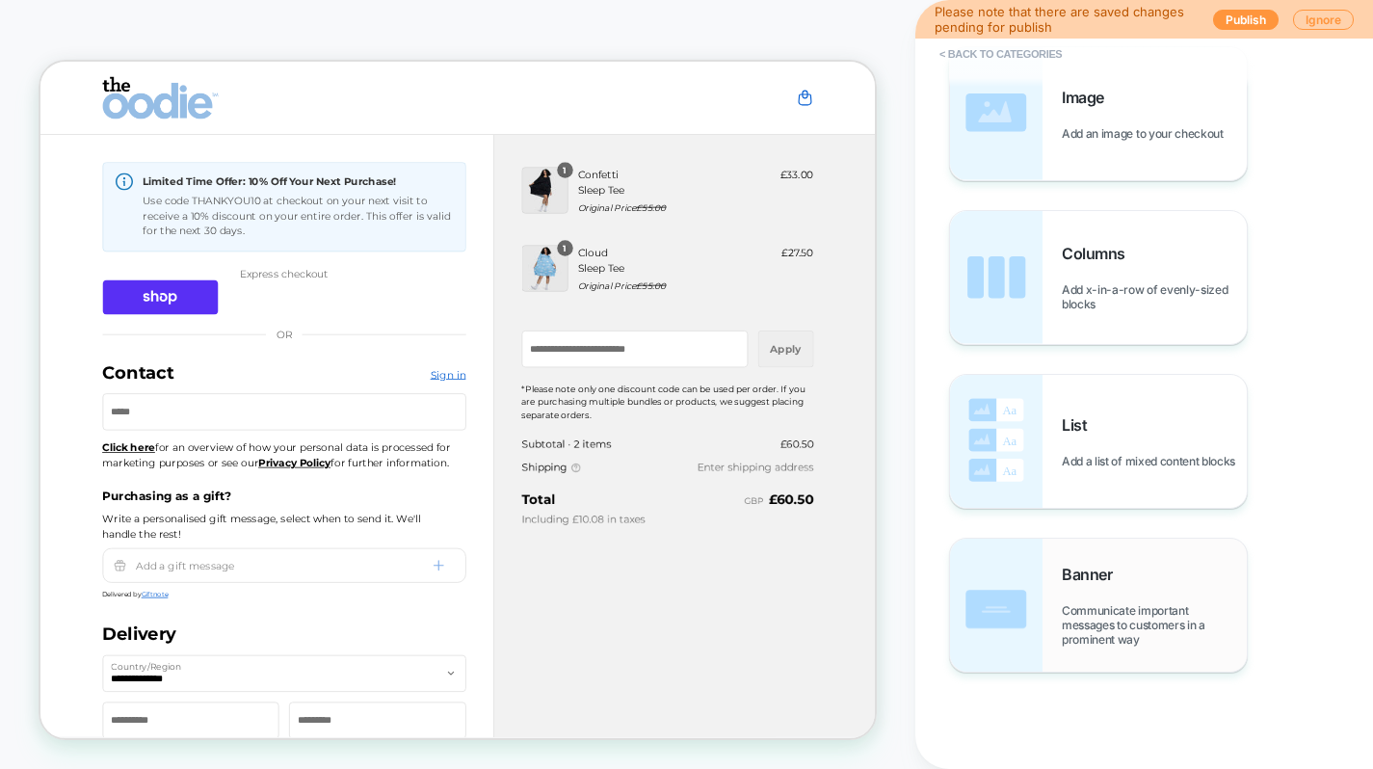
click at [1103, 611] on span "Communicate important messages to customers in a prominent way" at bounding box center [1154, 624] width 185 height 43
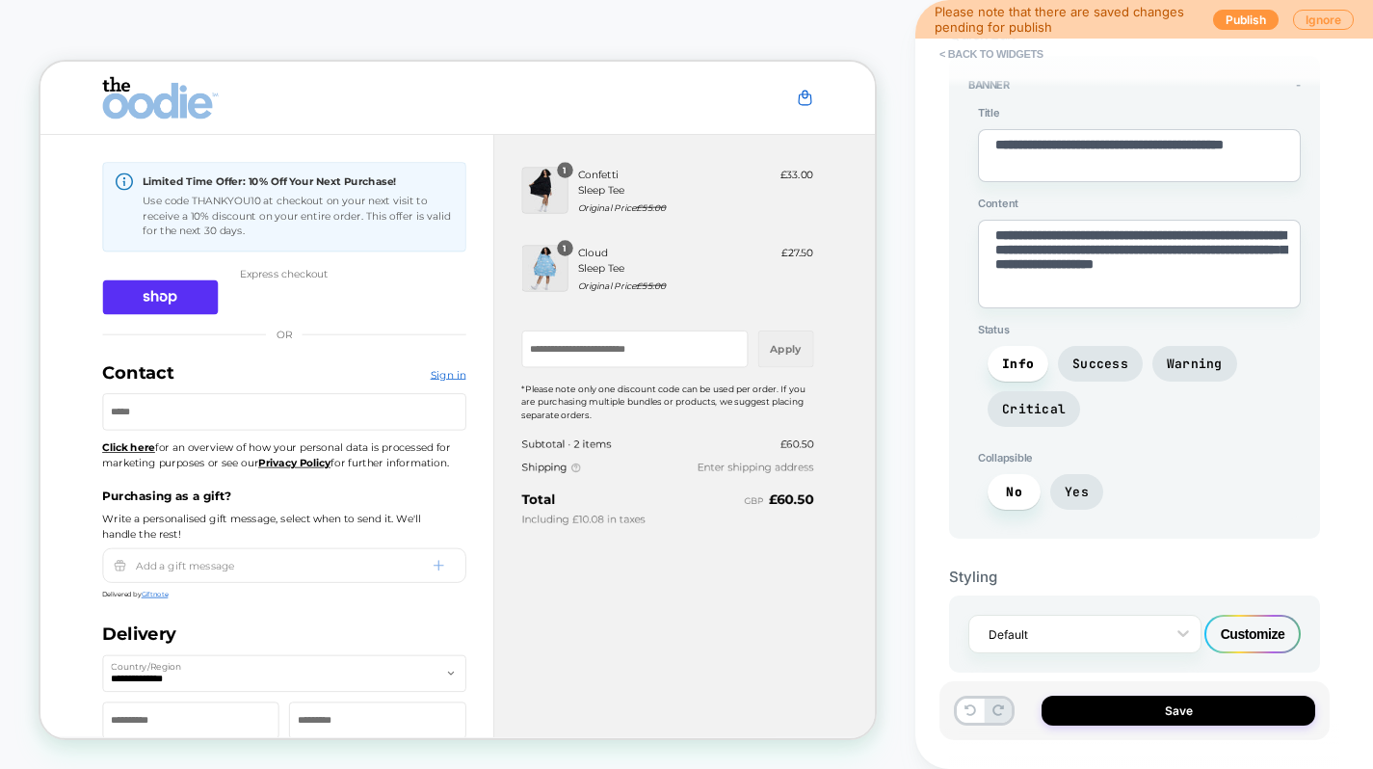
scroll to position [127, 0]
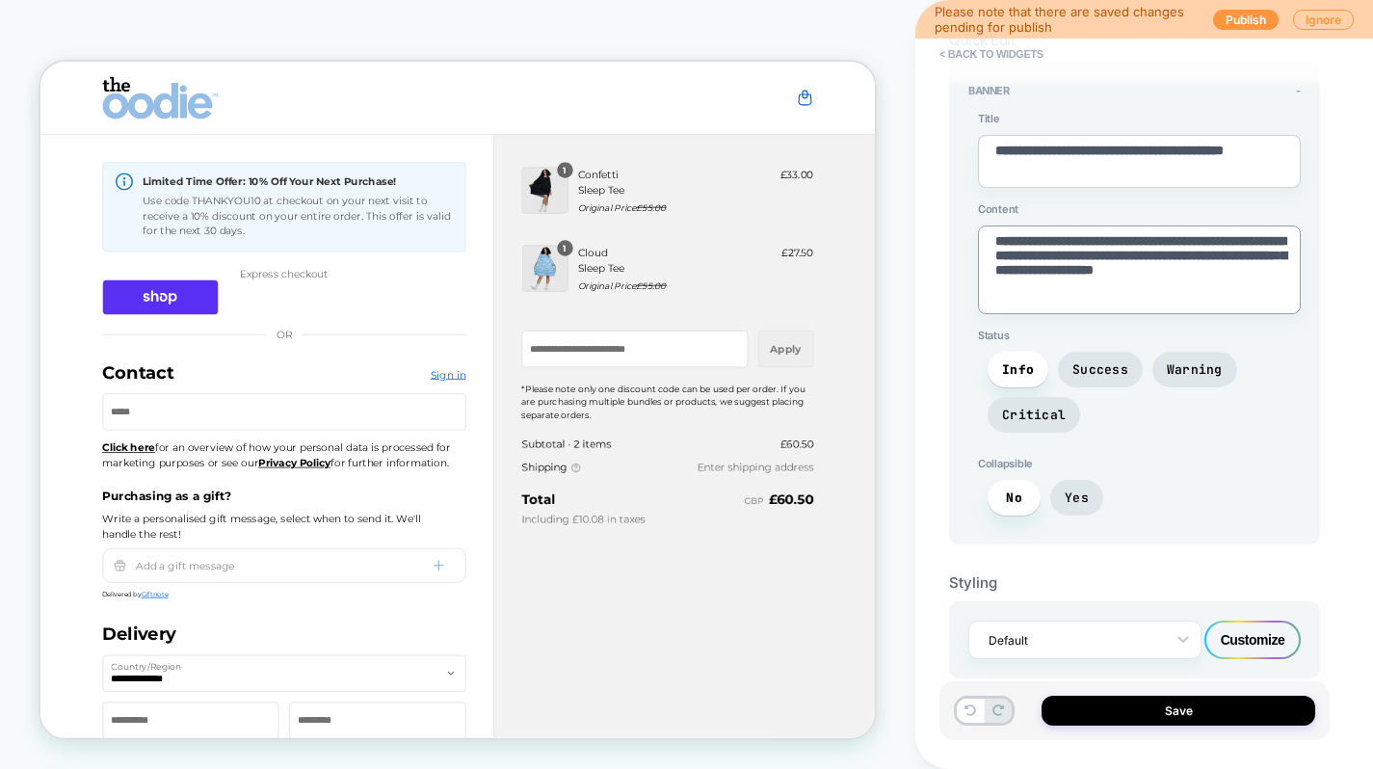
click at [1061, 255] on textarea "**********" at bounding box center [1139, 269] width 323 height 89
paste textarea "**********"
type textarea "*"
type textarea "**********"
type textarea "*"
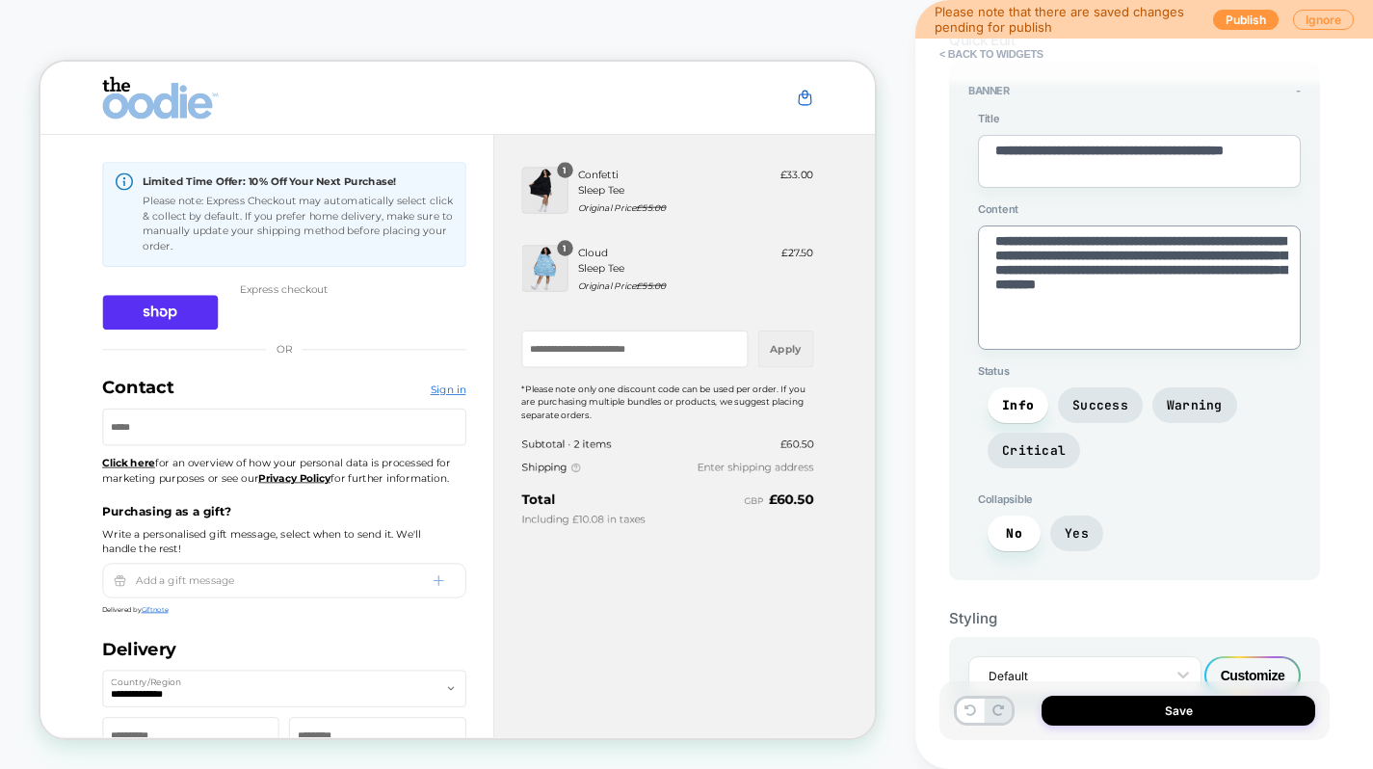
type textarea "**********"
click at [1042, 150] on textarea "**********" at bounding box center [1139, 161] width 323 height 53
type textarea "*"
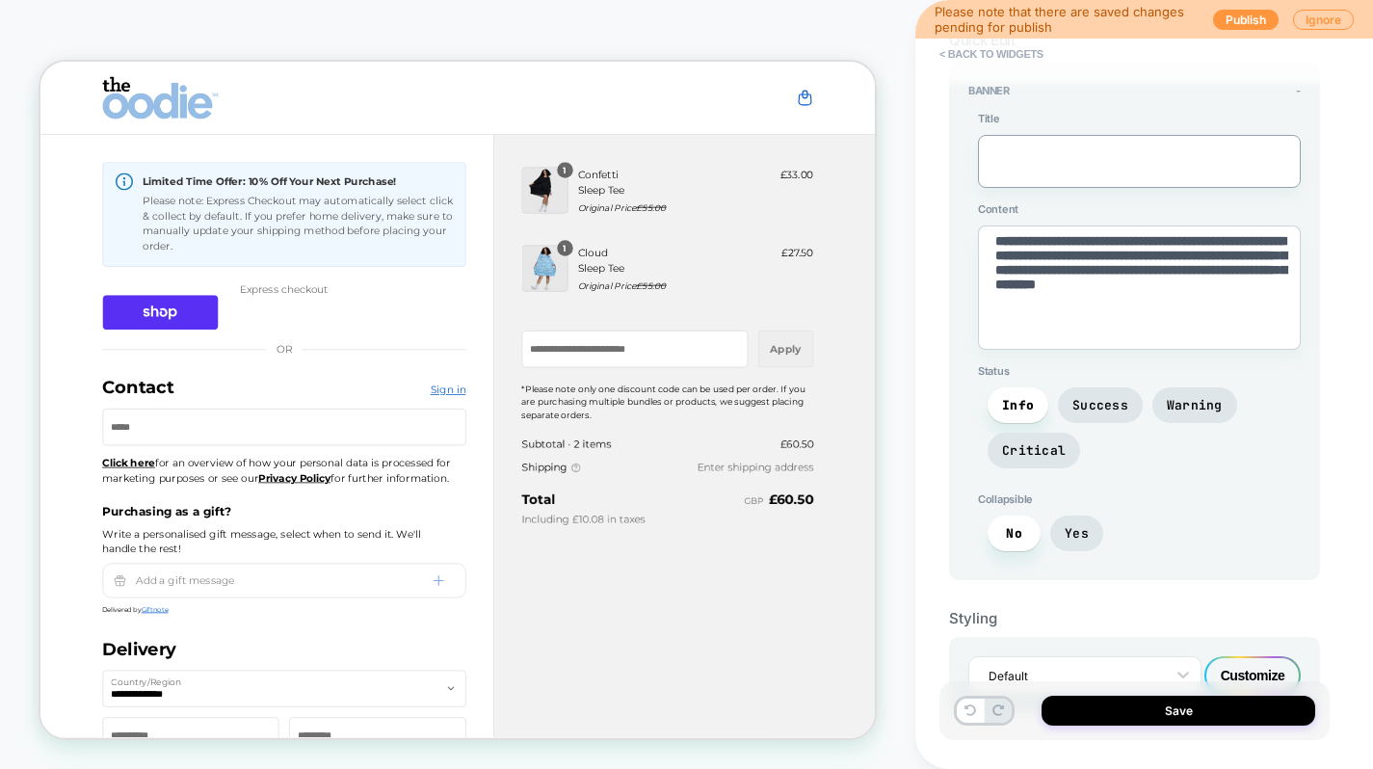
type textarea "*"
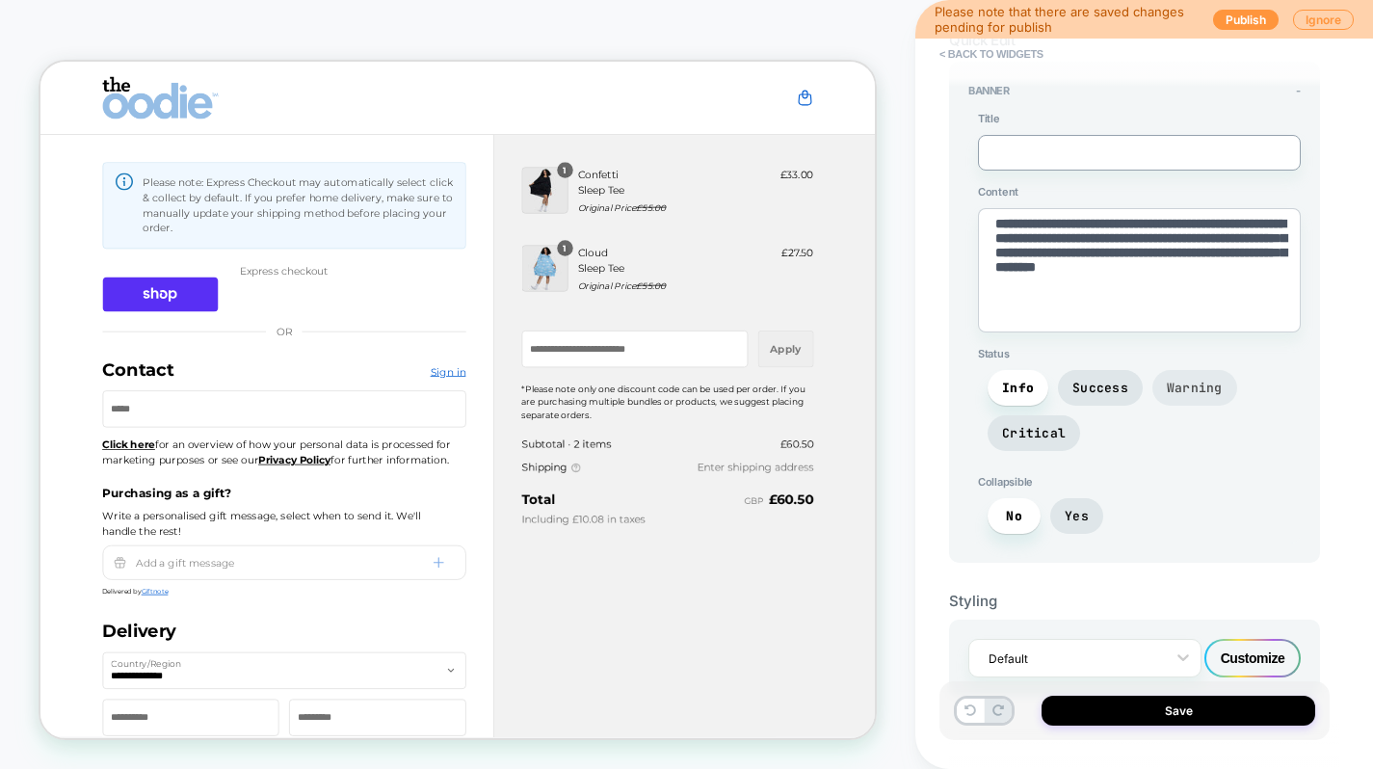
click at [1173, 381] on span "Warning" at bounding box center [1195, 388] width 56 height 16
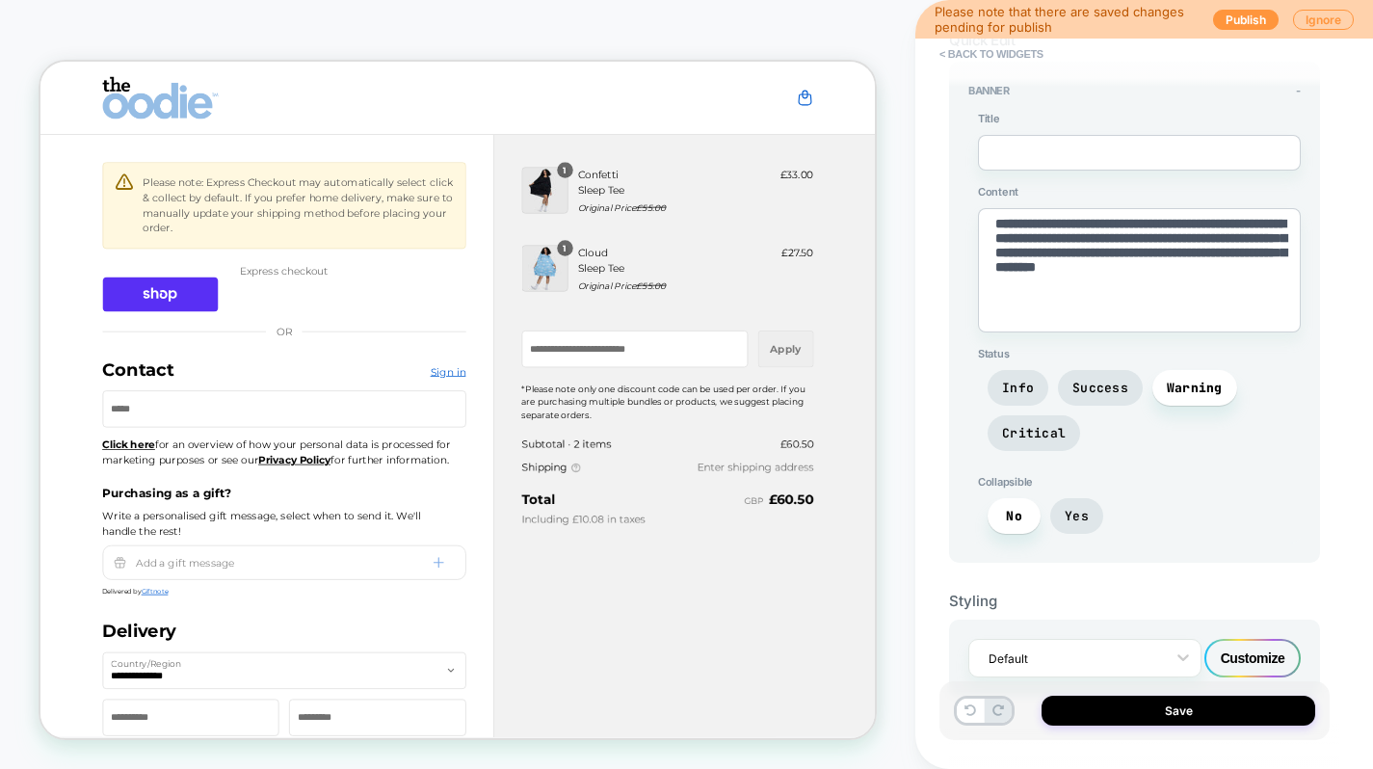
scroll to position [145, 0]
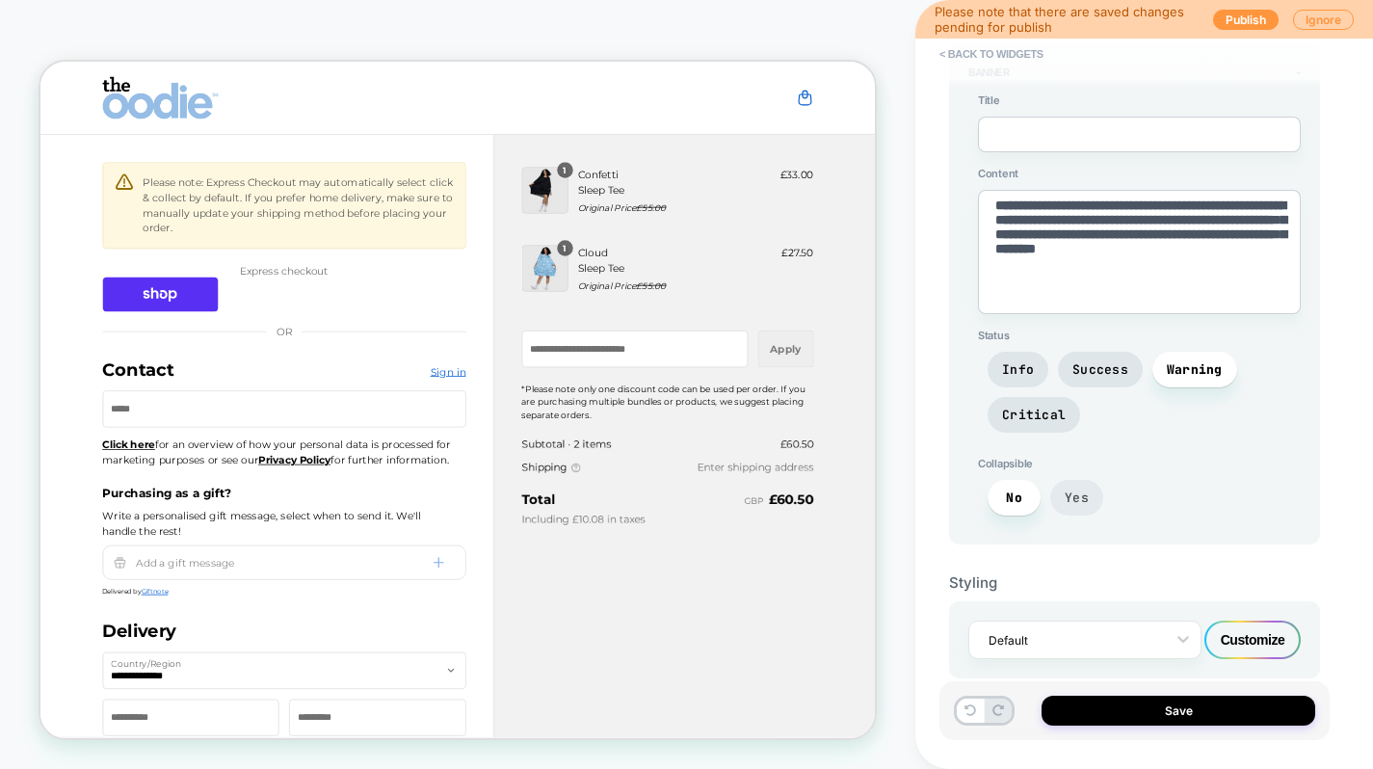
click at [1083, 492] on span "Yes" at bounding box center [1076, 497] width 24 height 16
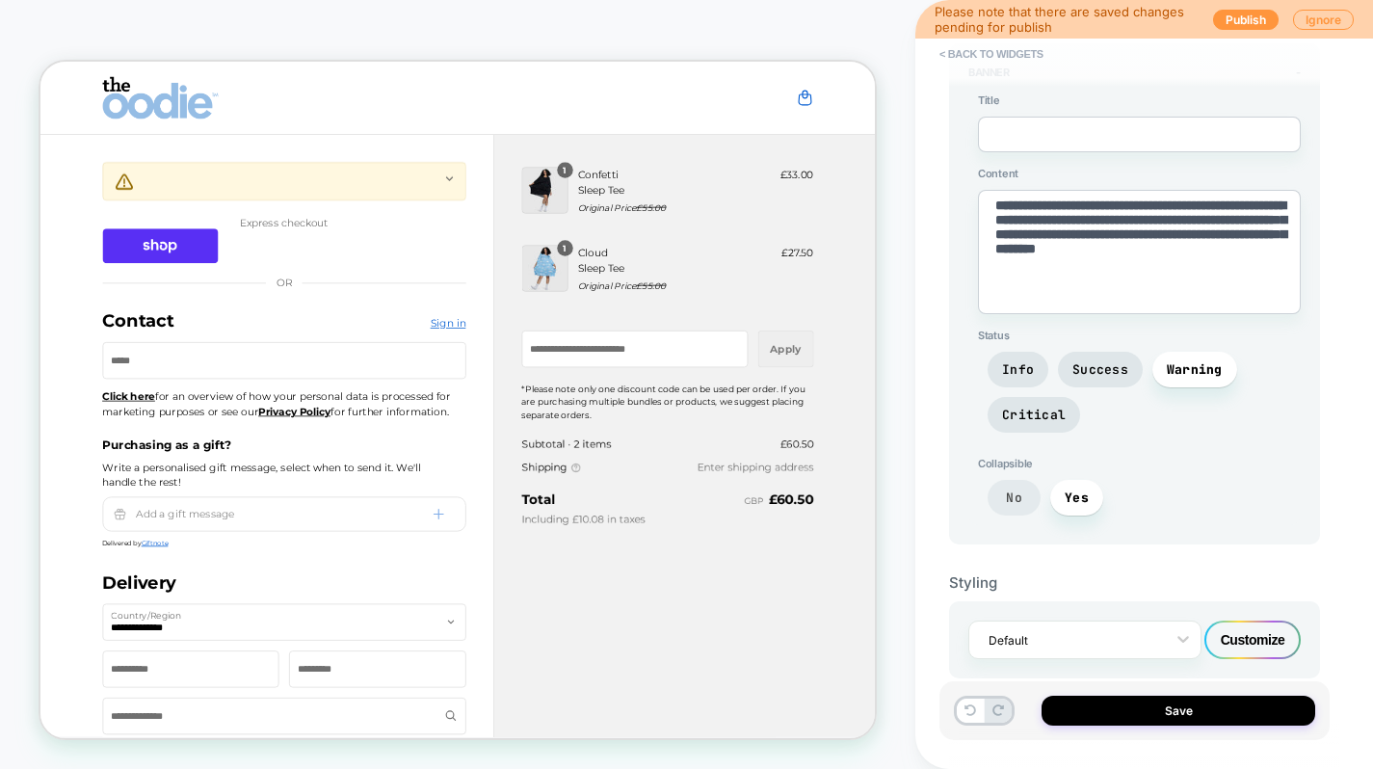
click at [1010, 489] on span "No" at bounding box center [1014, 497] width 16 height 16
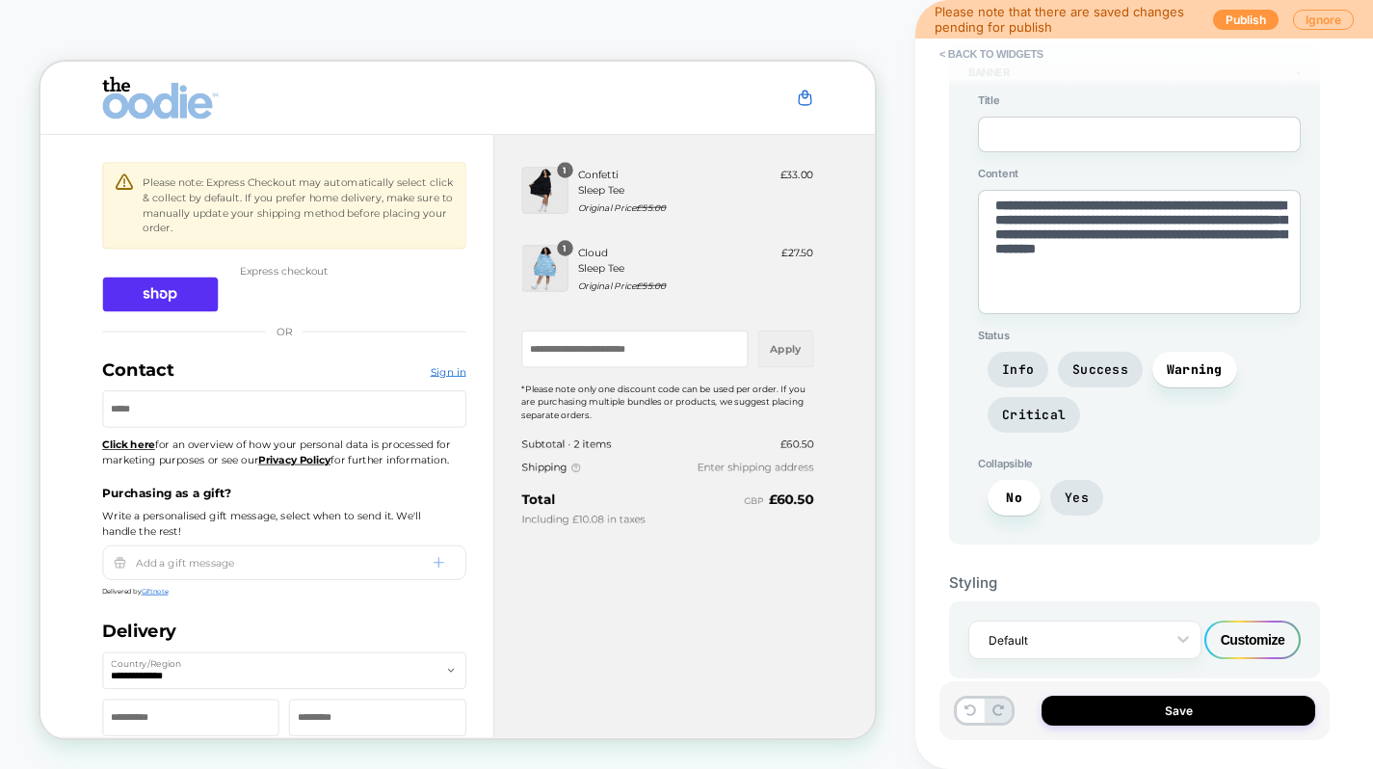
click at [1073, 128] on textarea at bounding box center [1139, 135] width 323 height 36
paste textarea "**********"
type textarea "*"
type textarea "**********"
type textarea "*"
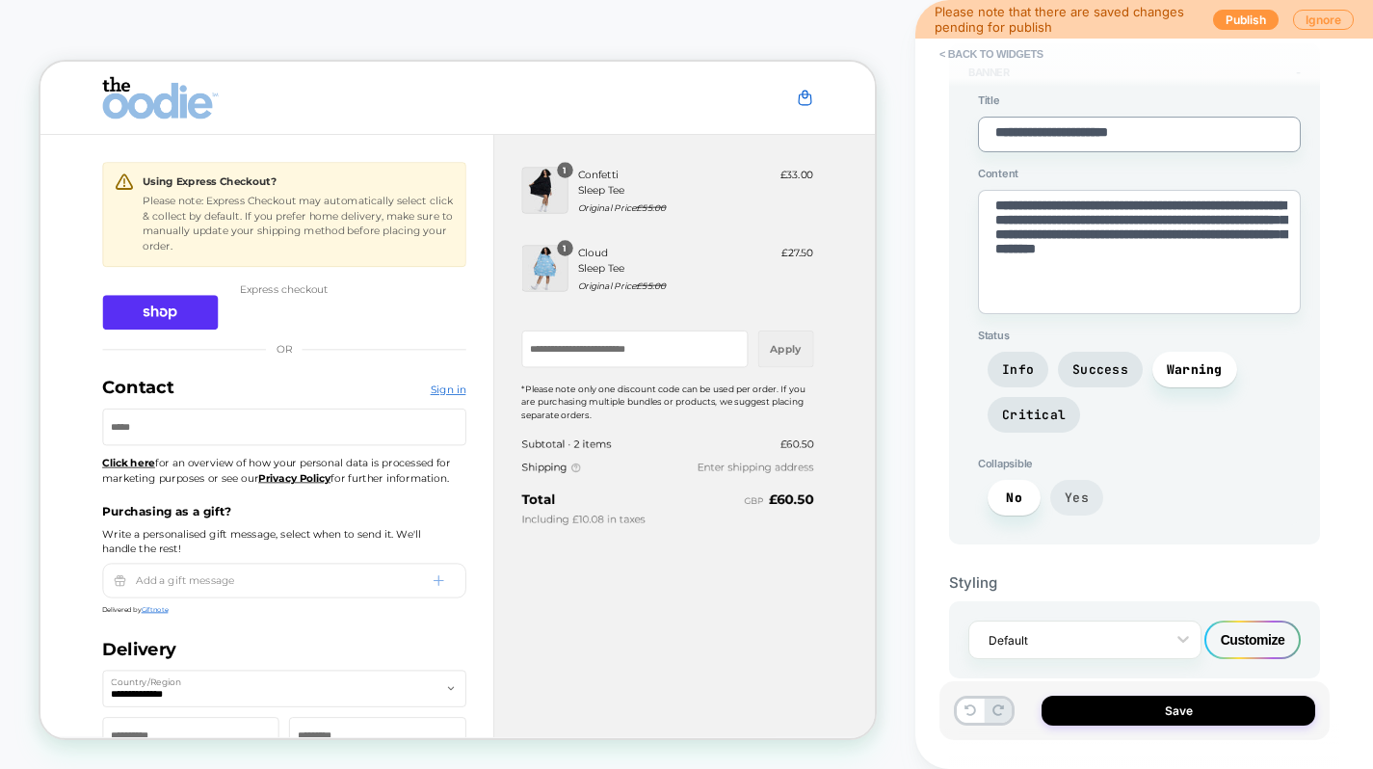
type textarea "**********"
click at [1067, 494] on span "Yes" at bounding box center [1076, 497] width 24 height 16
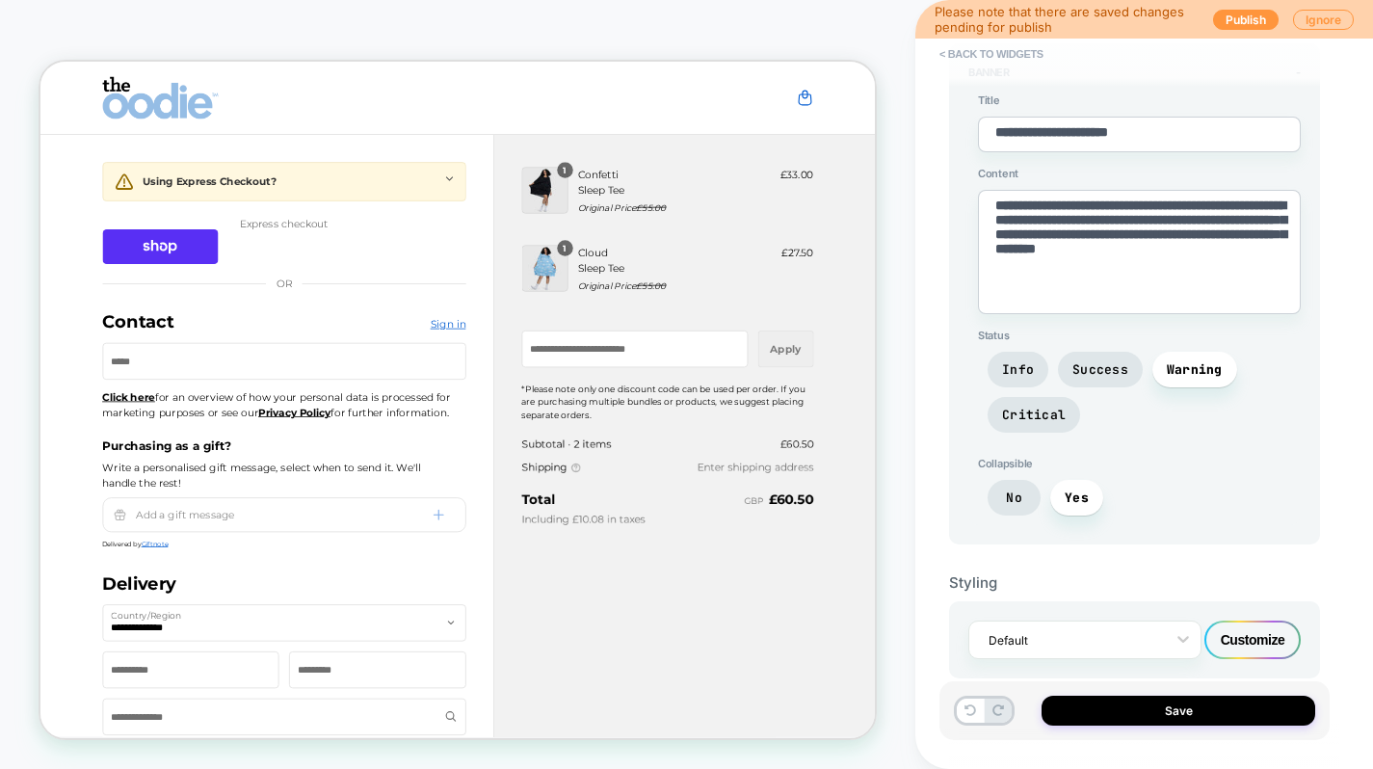
click at [1224, 636] on div "Customize" at bounding box center [1252, 639] width 96 height 39
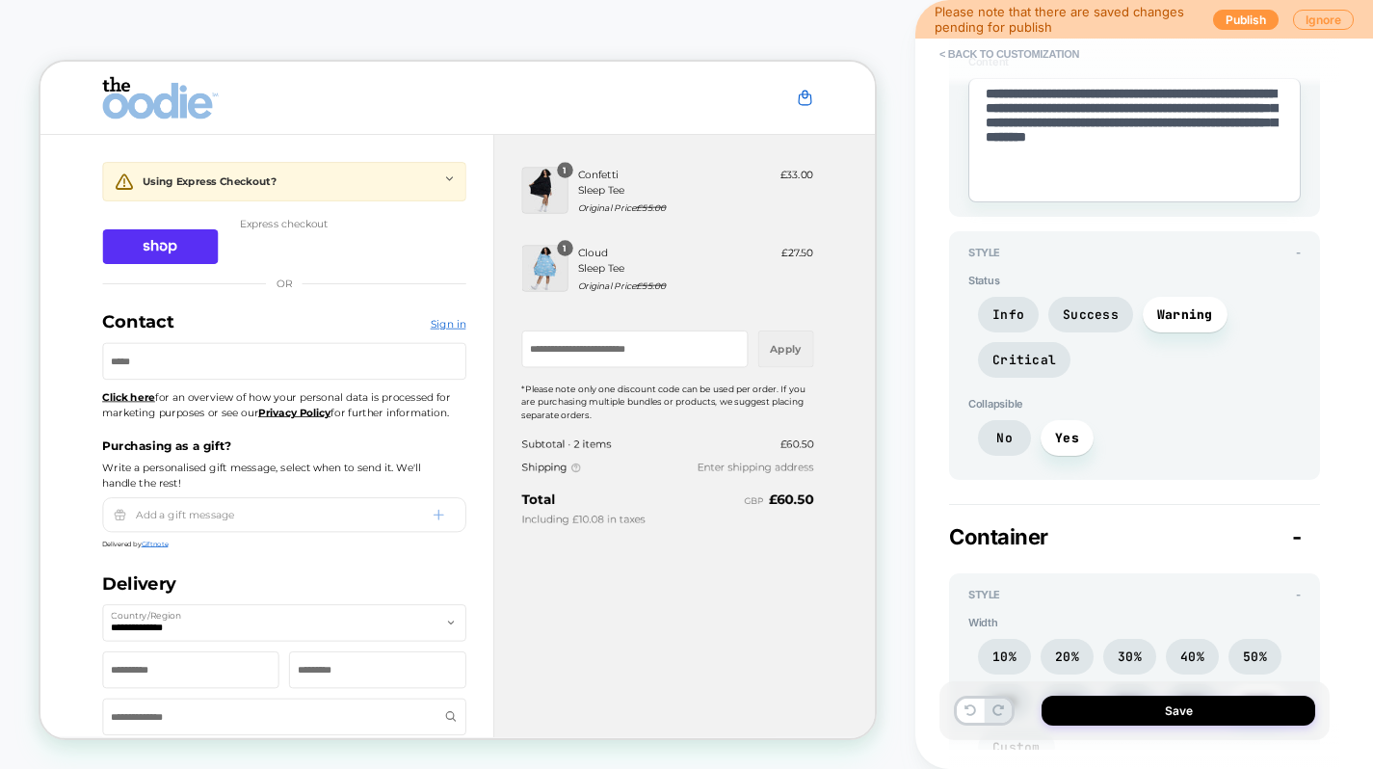
scroll to position [330, 0]
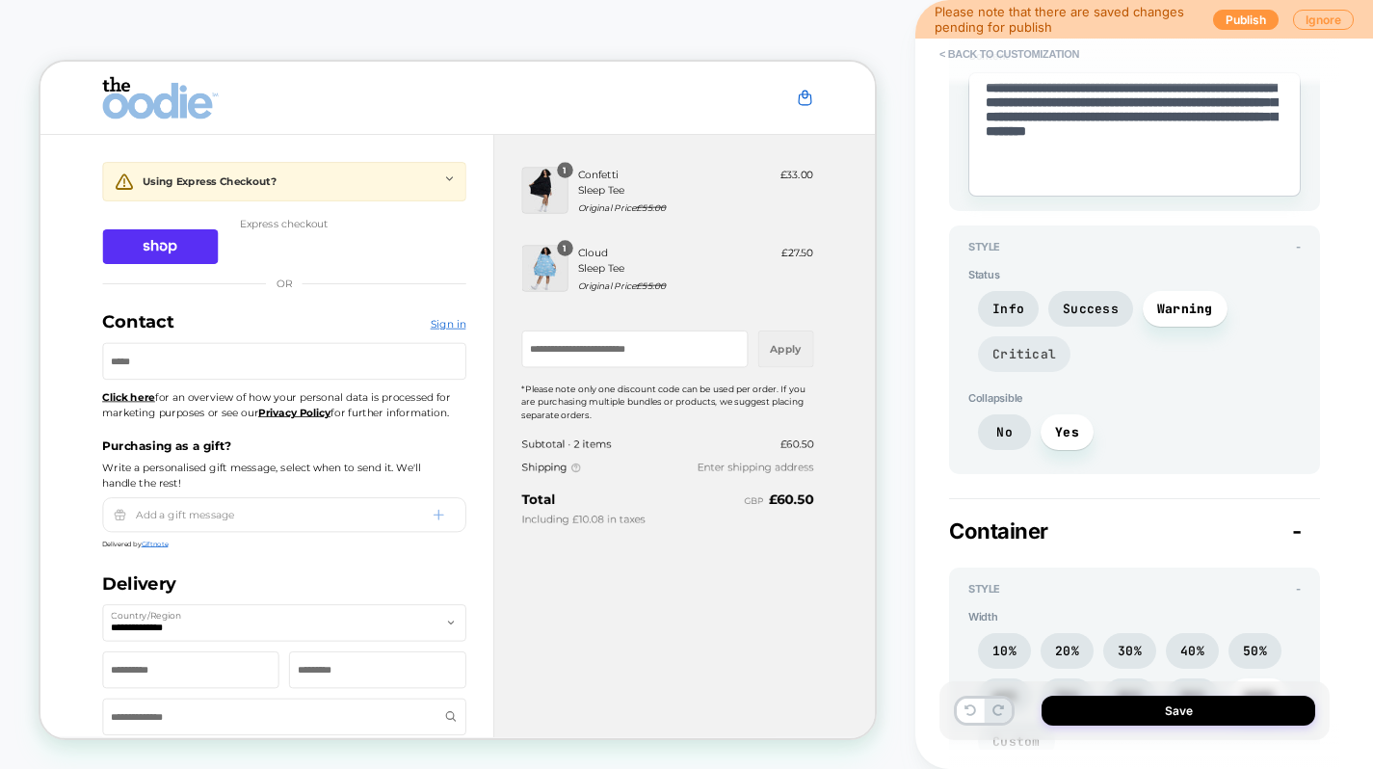
click at [1030, 347] on span "Critical" at bounding box center [1024, 354] width 64 height 16
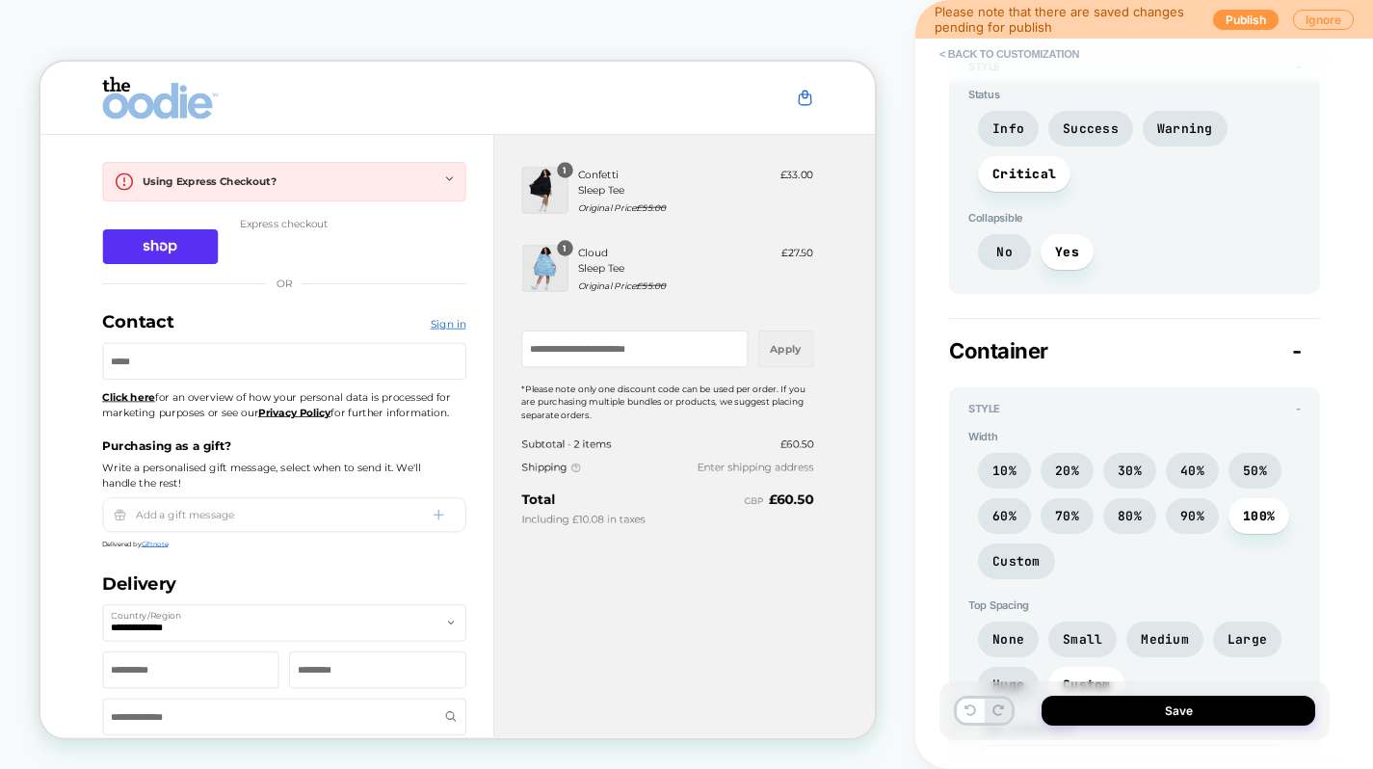
scroll to position [530, 0]
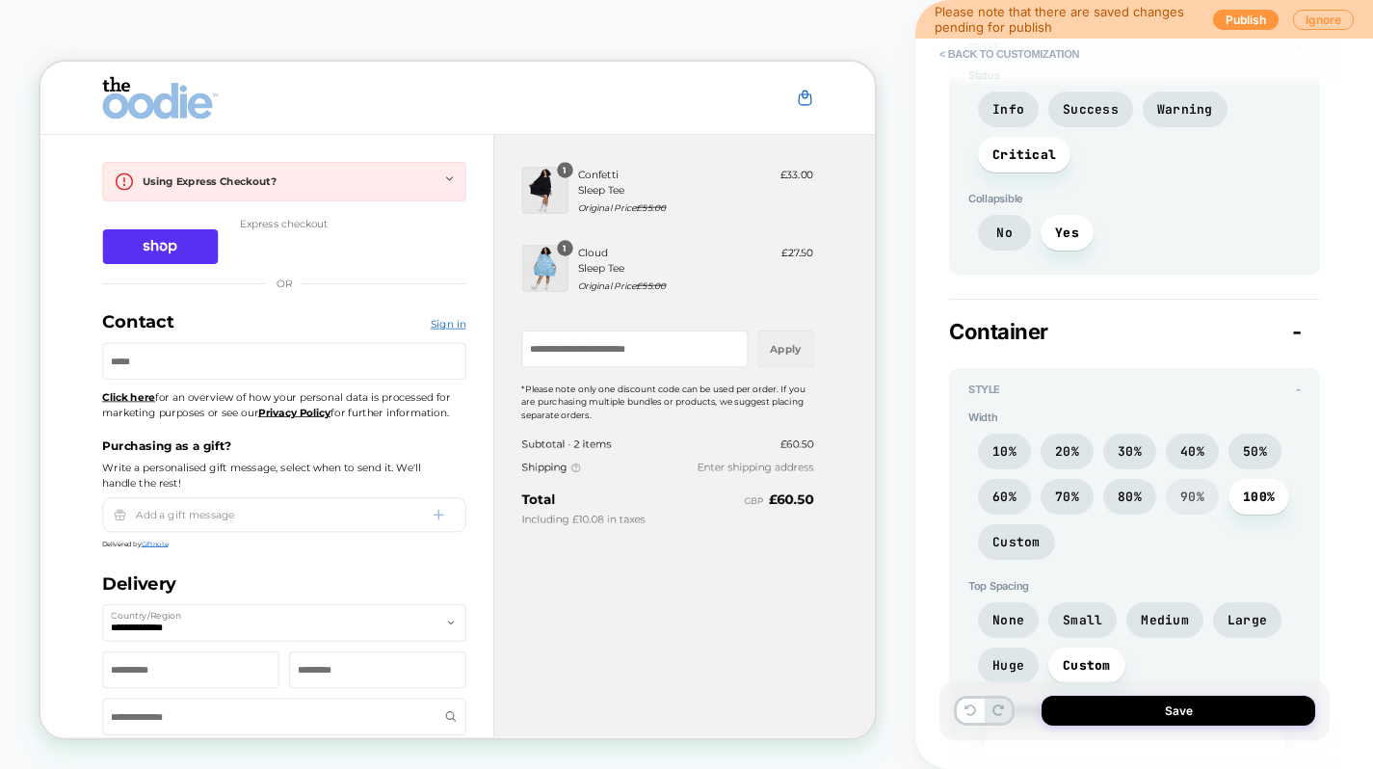
click at [1185, 488] on span "90%" at bounding box center [1192, 496] width 24 height 16
click at [1249, 488] on span "100%" at bounding box center [1259, 496] width 32 height 16
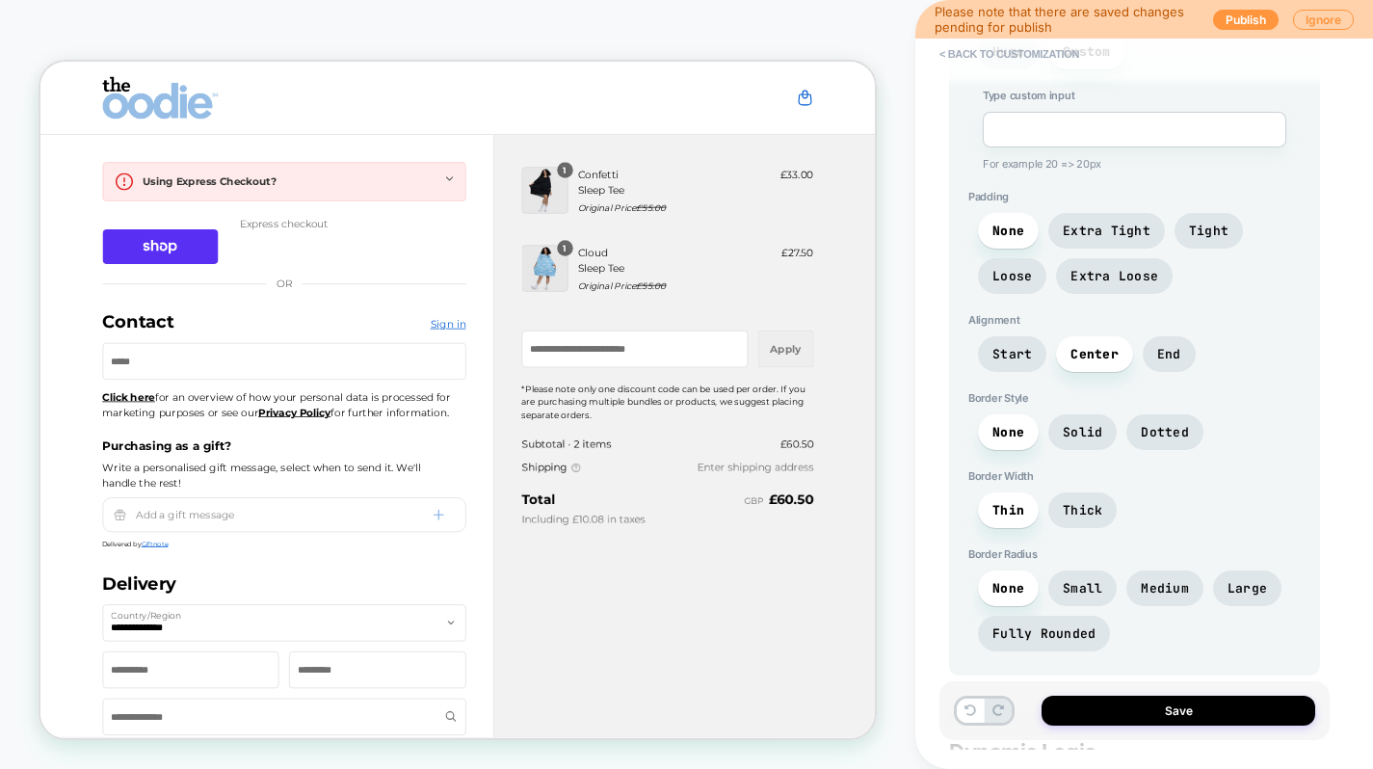
scroll to position [1374, 0]
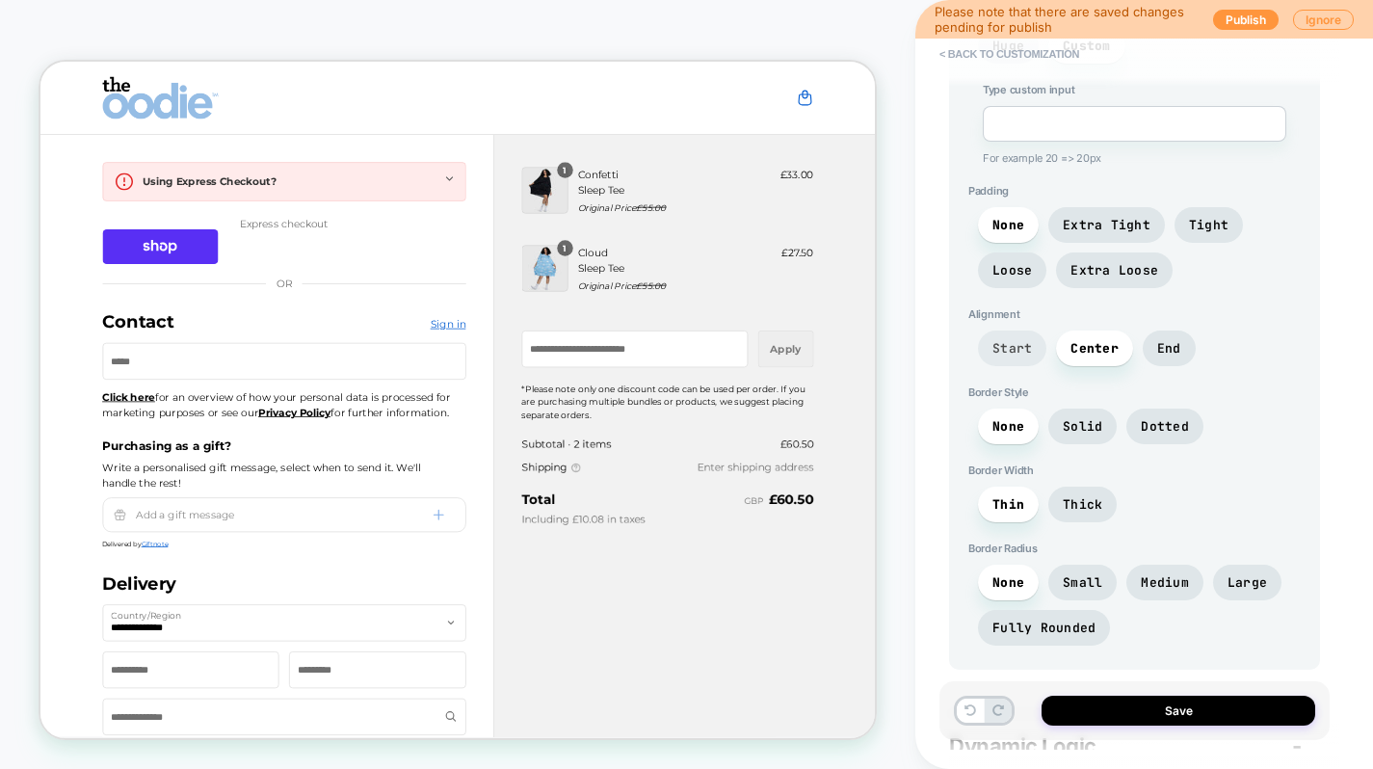
click at [1003, 345] on span "Start" at bounding box center [1011, 348] width 39 height 16
click at [581, 218] on icon "Contact" at bounding box center [586, 218] width 10 height 10
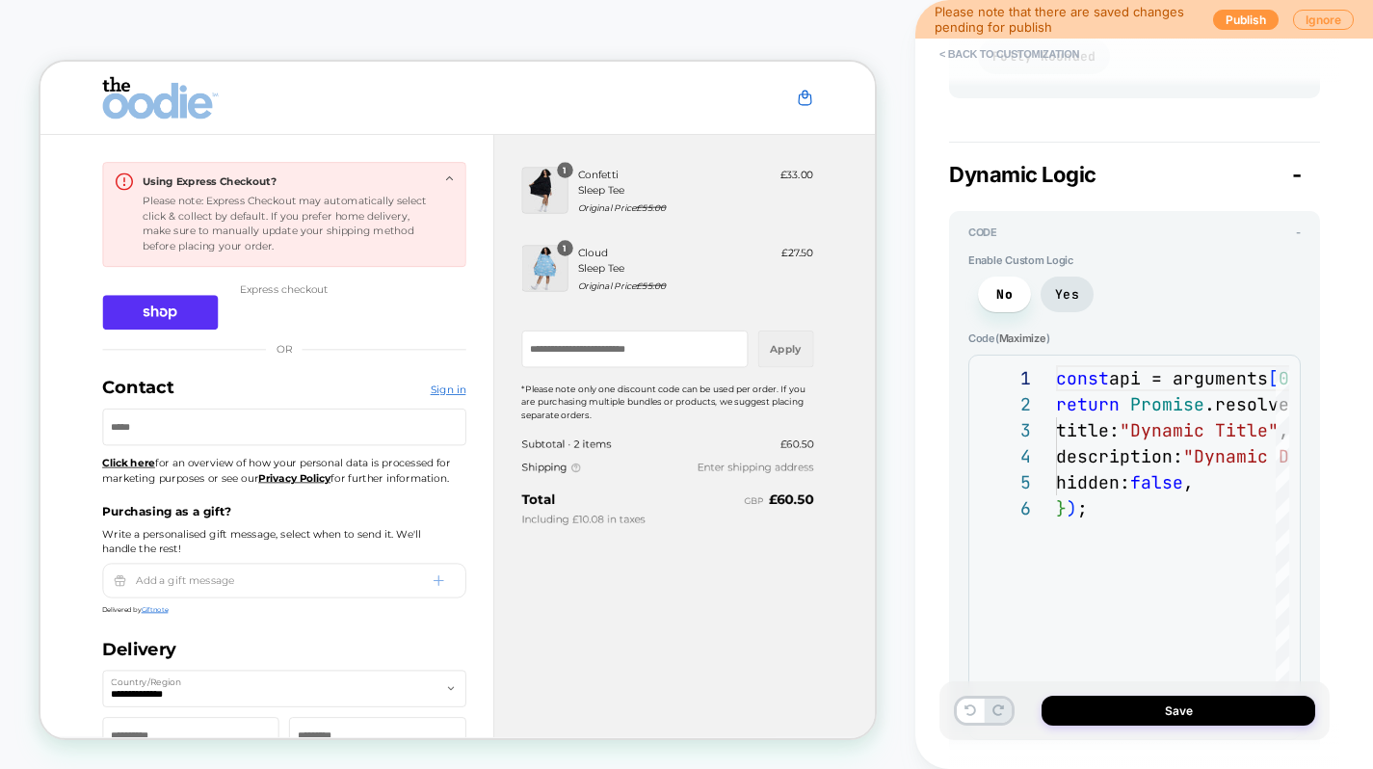
scroll to position [1977, 0]
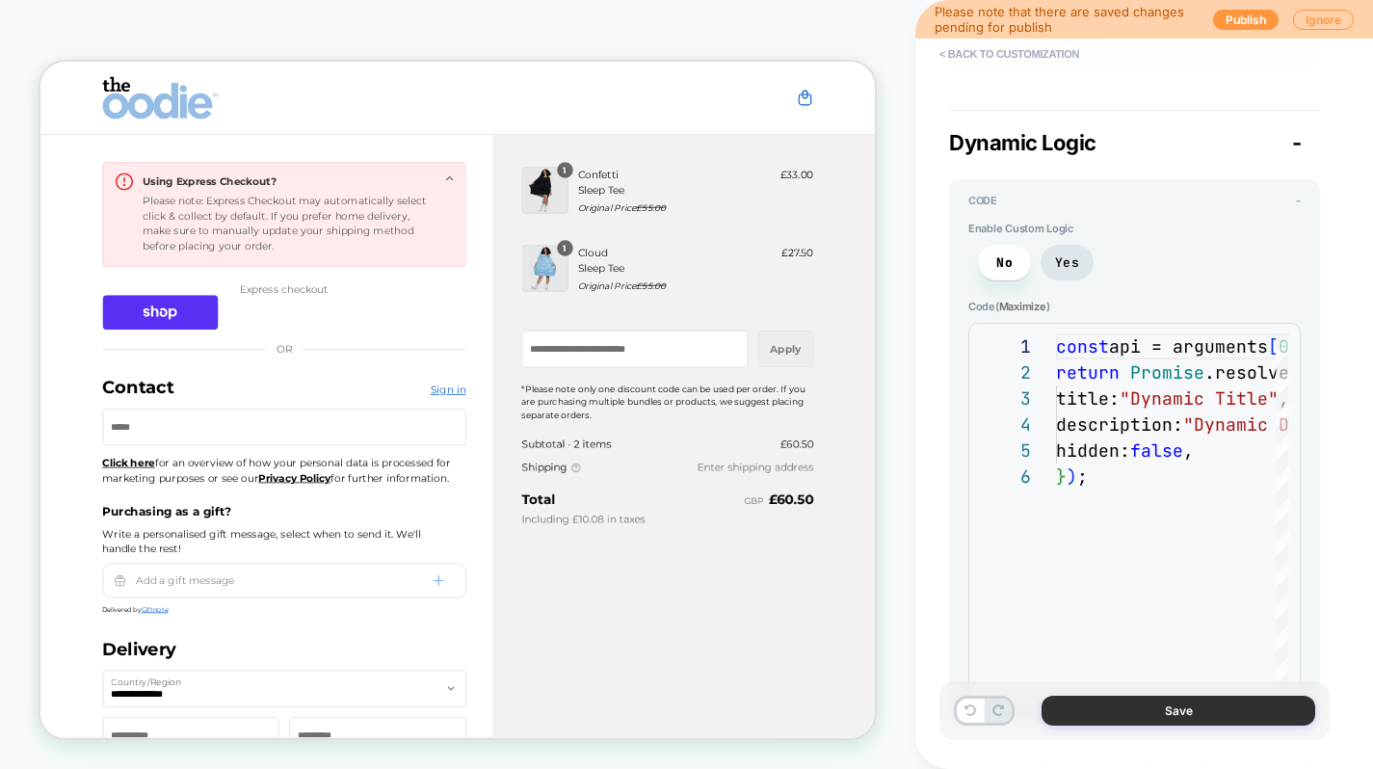
click at [1124, 713] on button "Save" at bounding box center [1178, 711] width 274 height 30
type textarea "*"
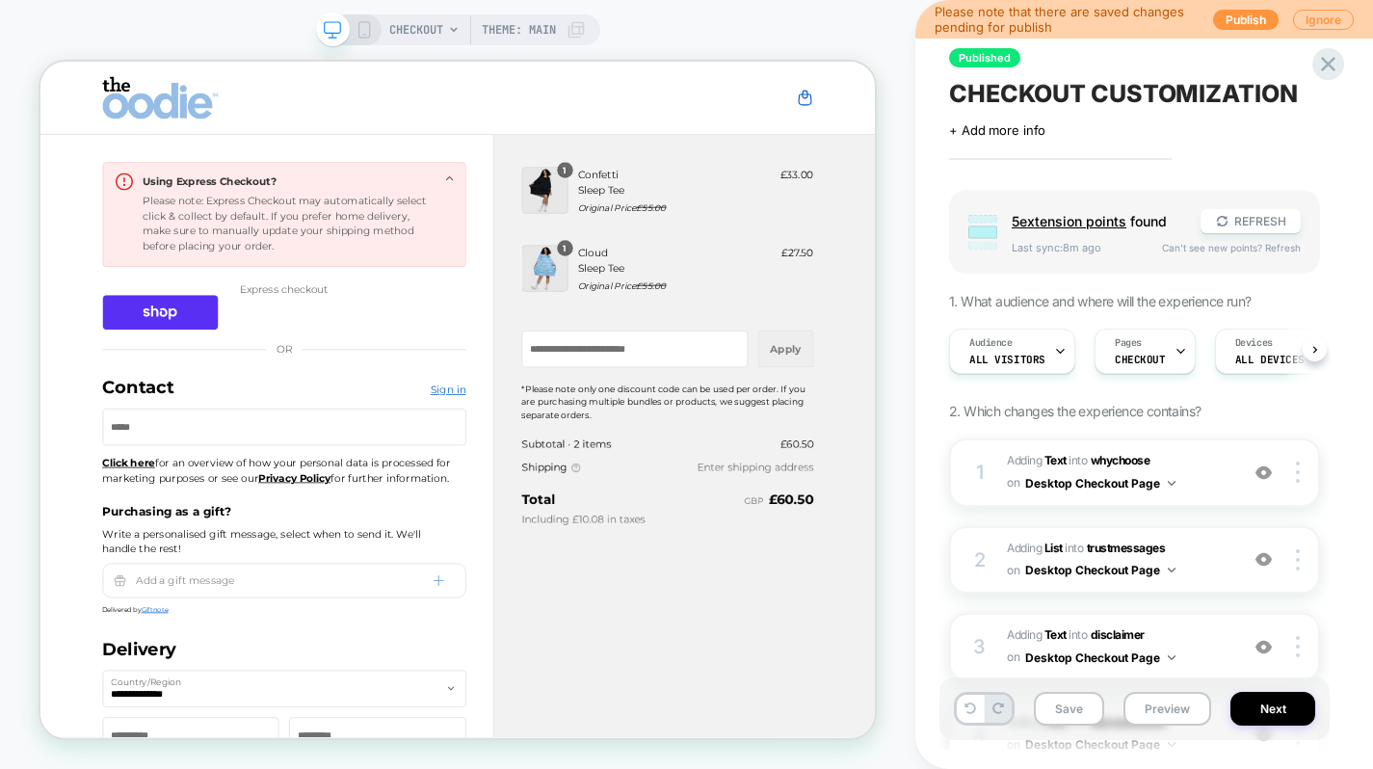
scroll to position [0, 1]
click at [1045, 716] on button "Save" at bounding box center [1069, 709] width 70 height 34
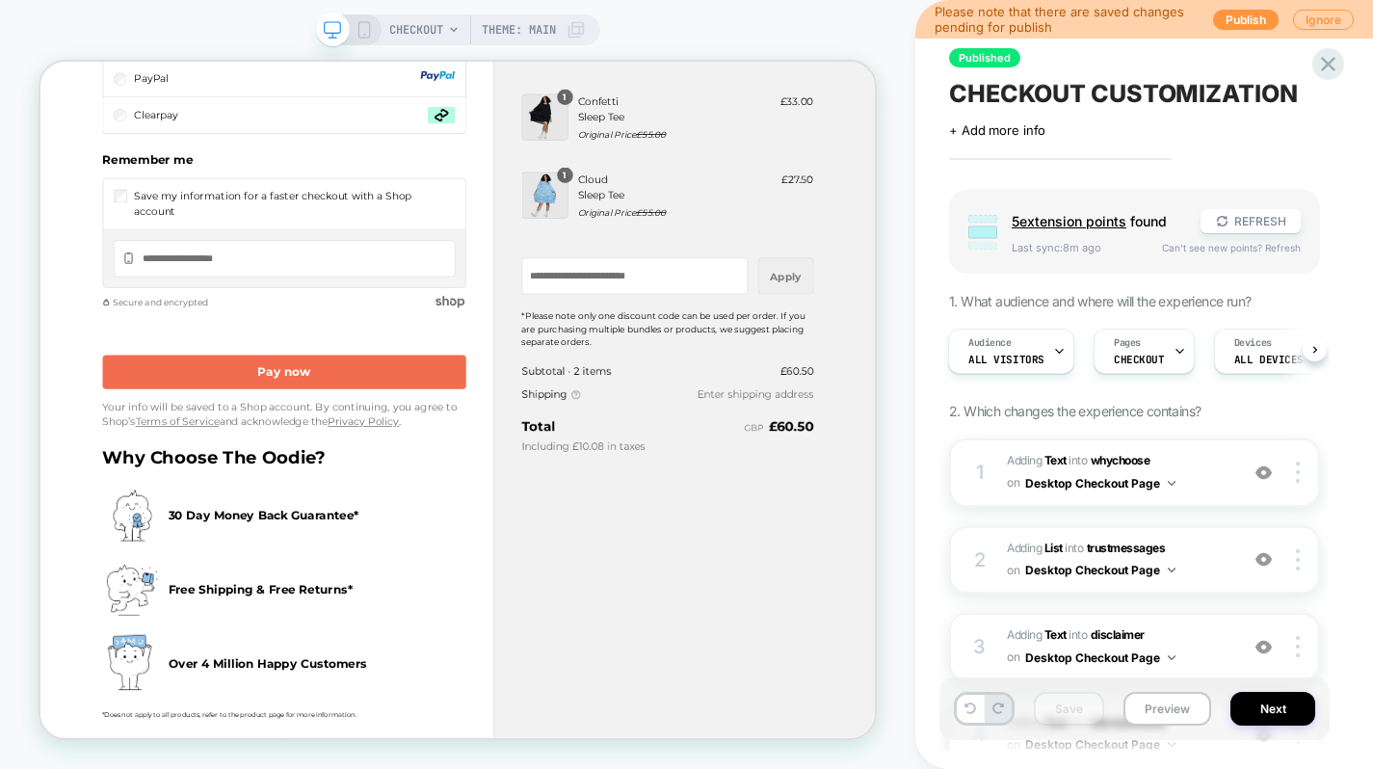
scroll to position [1730, 0]
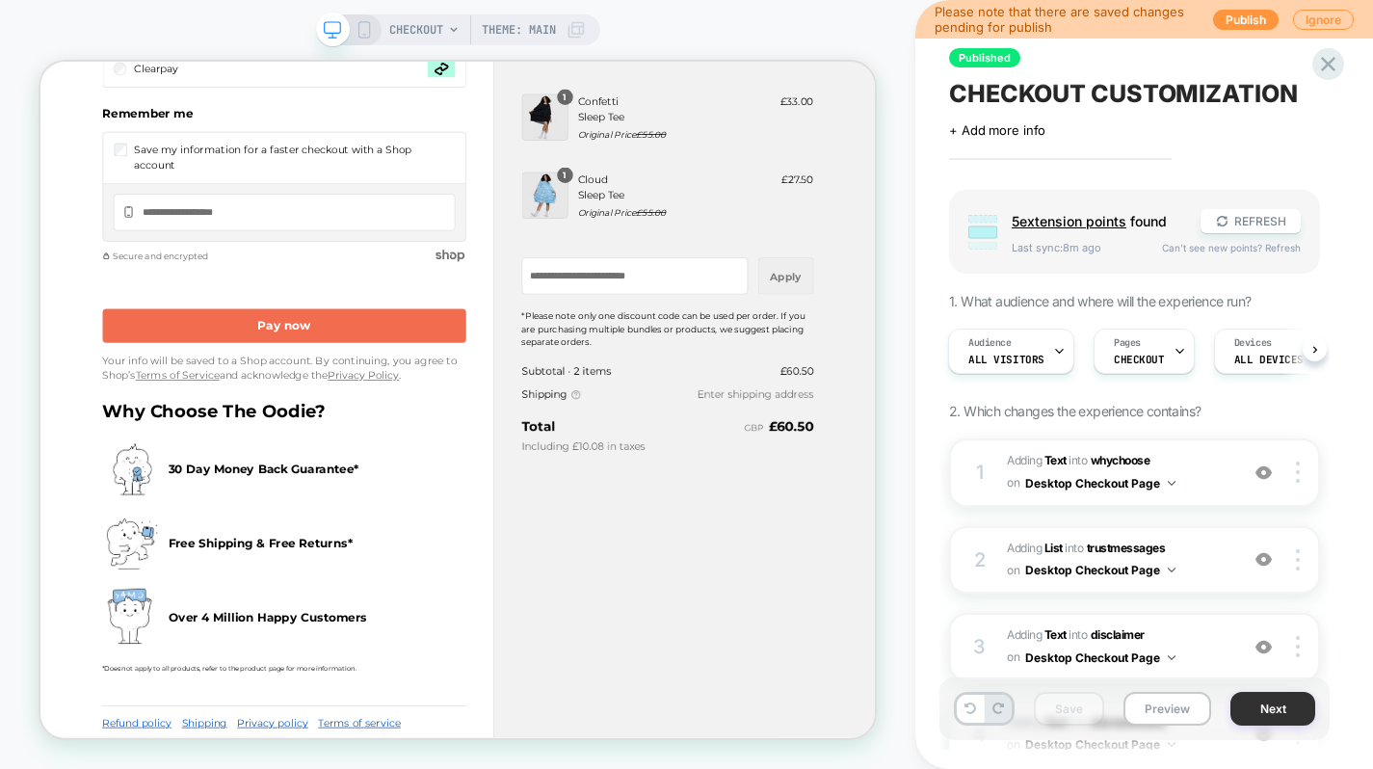
click at [1261, 707] on button "Next" at bounding box center [1272, 709] width 85 height 34
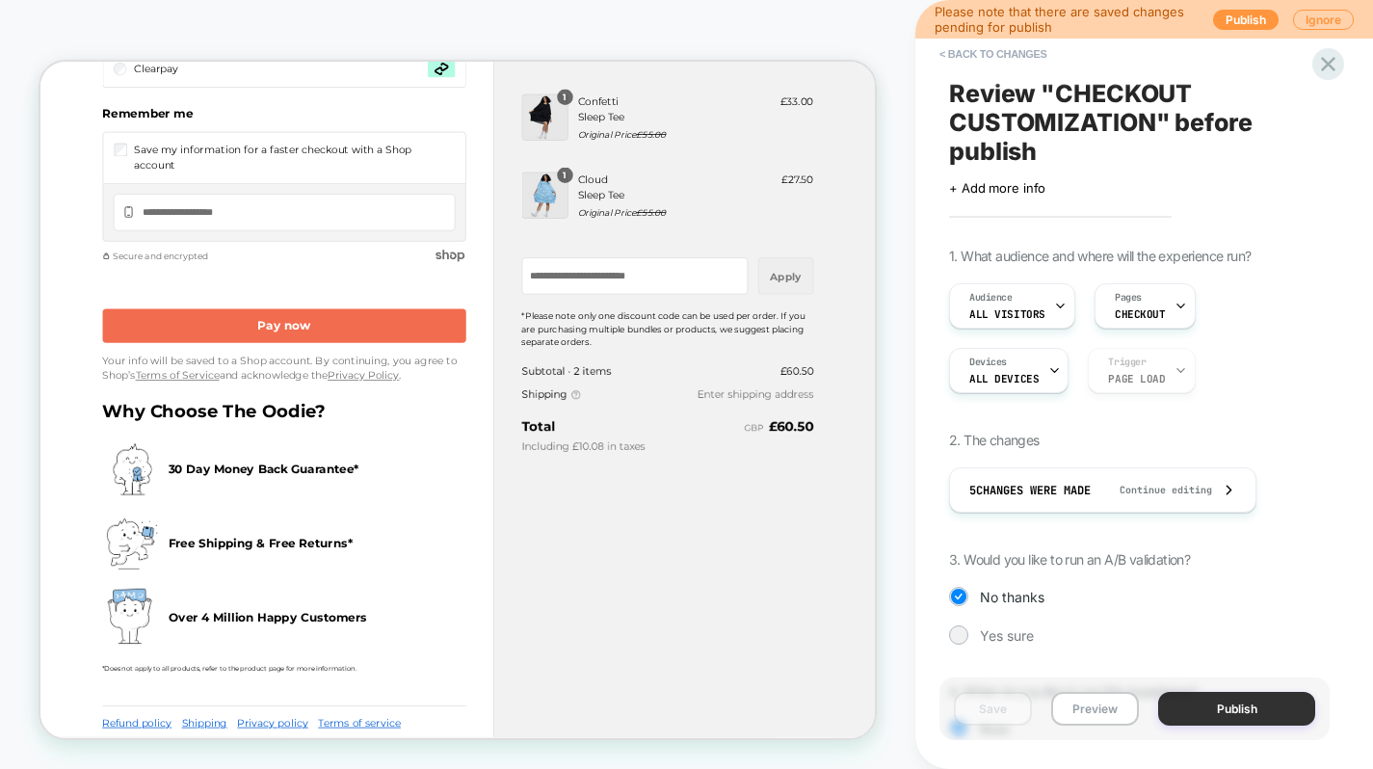
click at [1246, 707] on button "Publish" at bounding box center [1236, 709] width 157 height 34
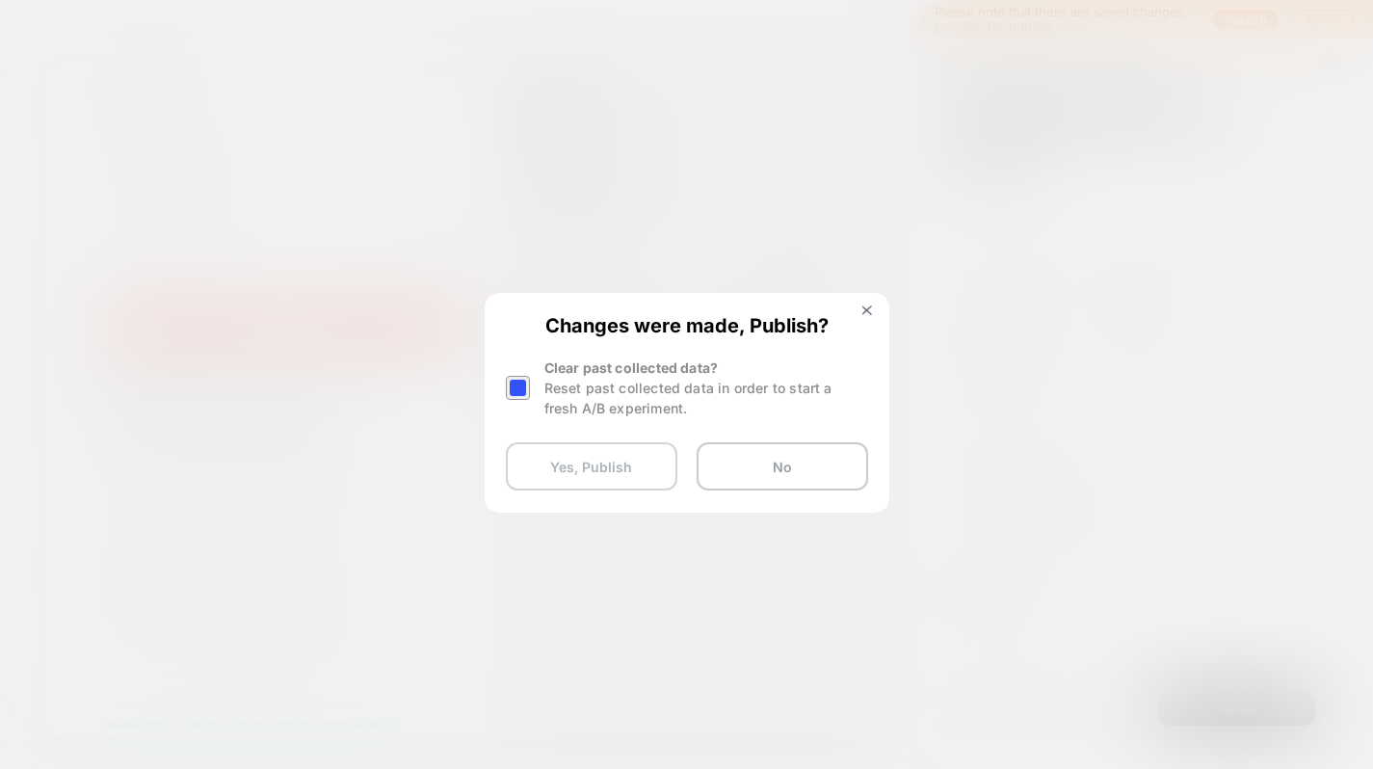
click at [625, 462] on button "Yes, Publish" at bounding box center [591, 466] width 171 height 48
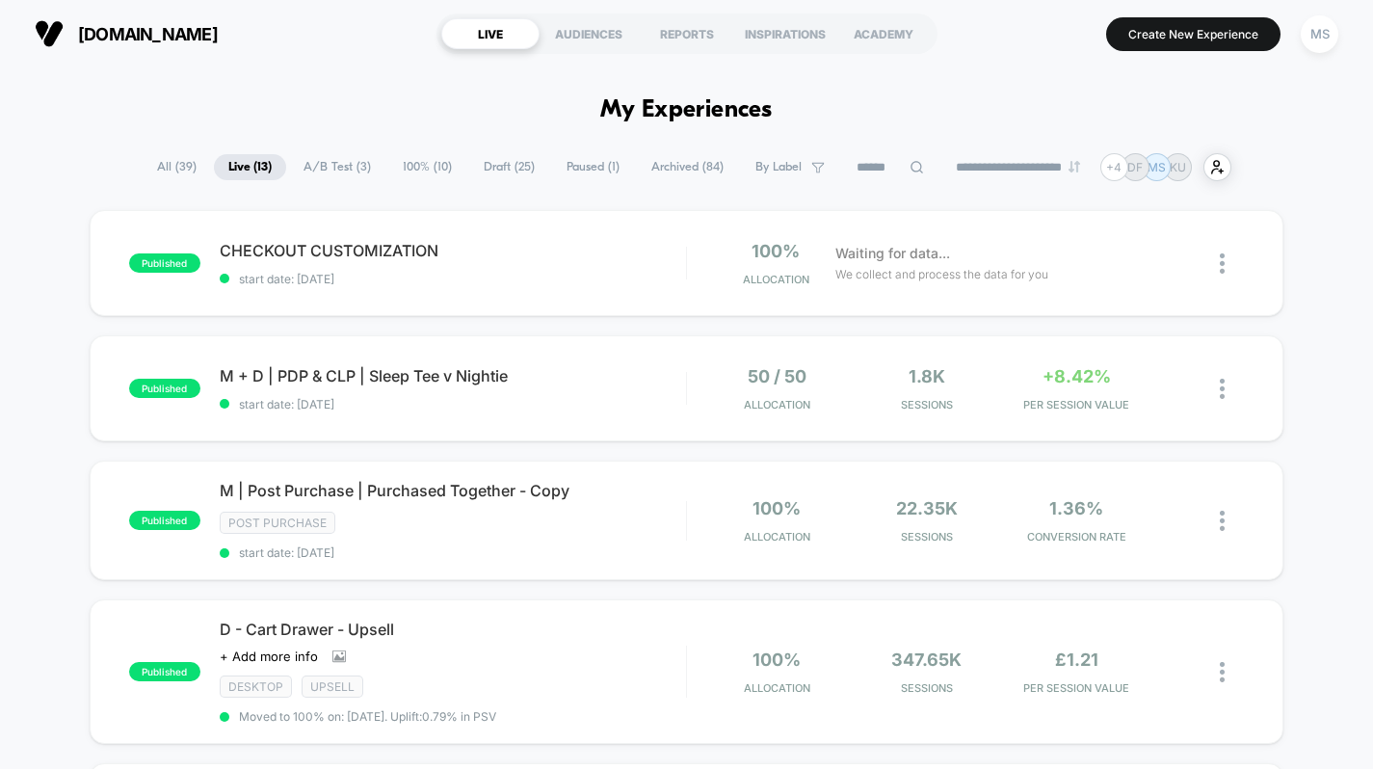
click at [336, 169] on span "A/B Test ( 3 )" at bounding box center [337, 167] width 96 height 26
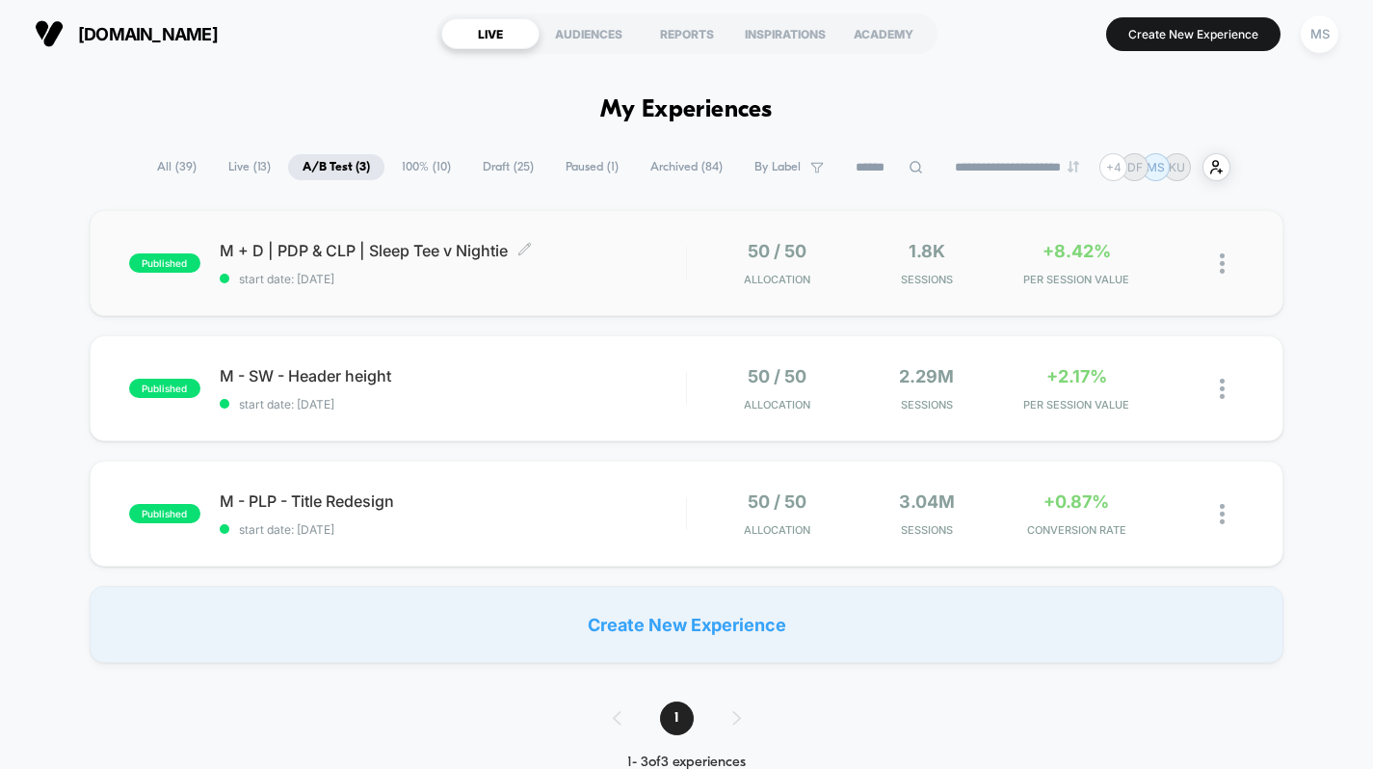
click at [411, 256] on span "M + D | PDP & CLP | Sleep Tee v Nightie Click to edit experience details" at bounding box center [453, 250] width 466 height 19
